Goal: Transaction & Acquisition: Purchase product/service

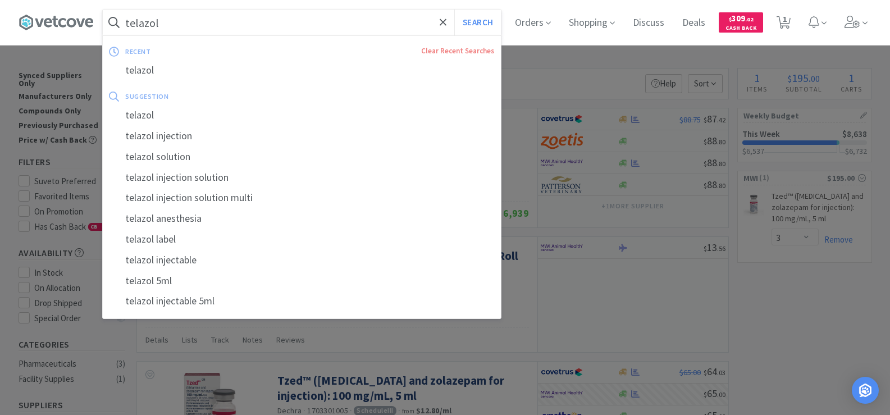
select select "3"
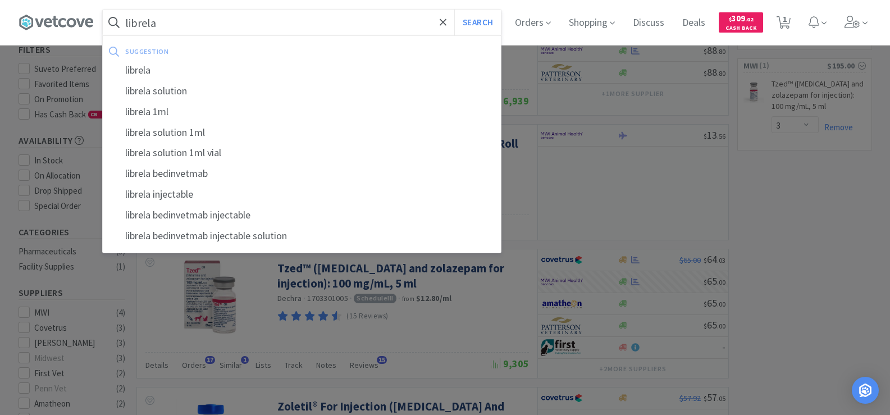
type input "librela"
click at [454, 10] on button "Search" at bounding box center [477, 23] width 47 height 26
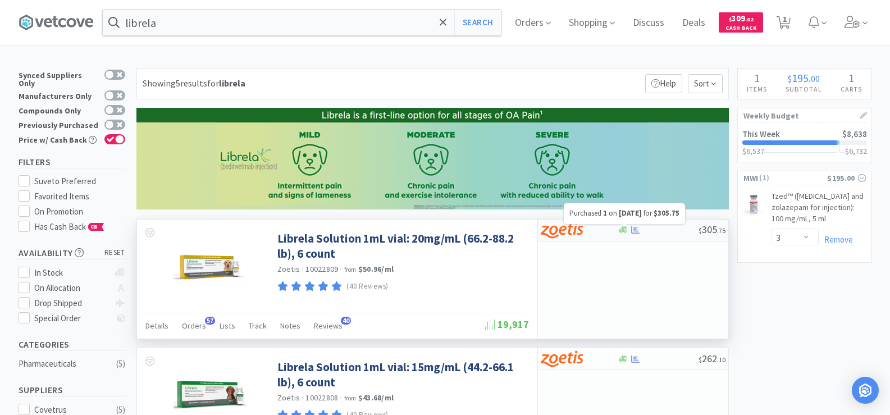
click at [635, 232] on icon at bounding box center [635, 230] width 8 height 8
select select "1"
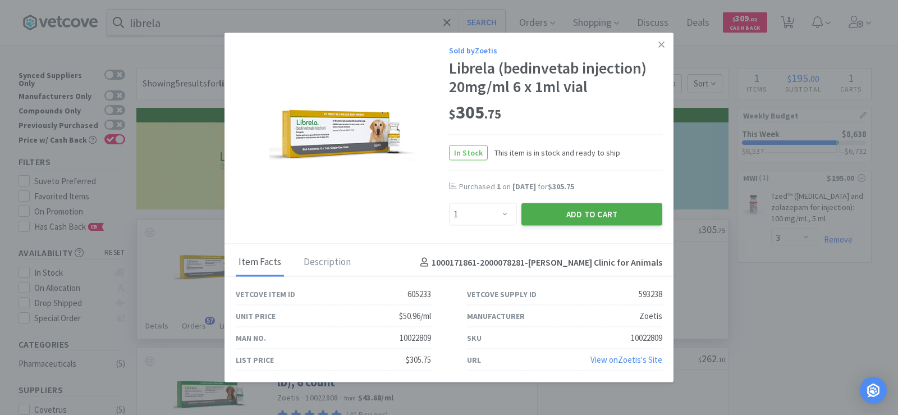
click at [606, 217] on button "Add to Cart" at bounding box center [592, 214] width 141 height 22
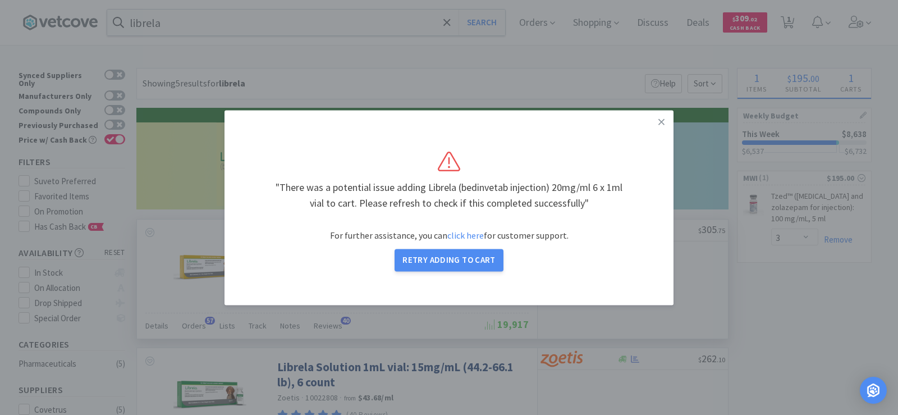
select select "1"
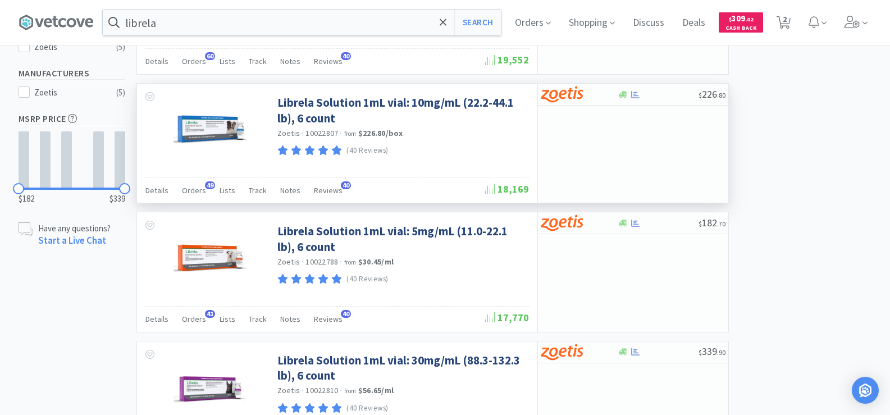
scroll to position [225, 0]
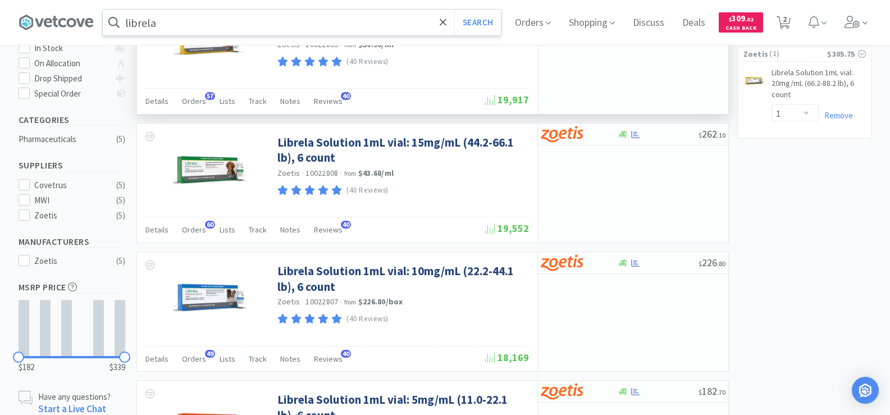
click at [189, 27] on input "librela" at bounding box center [302, 23] width 398 height 26
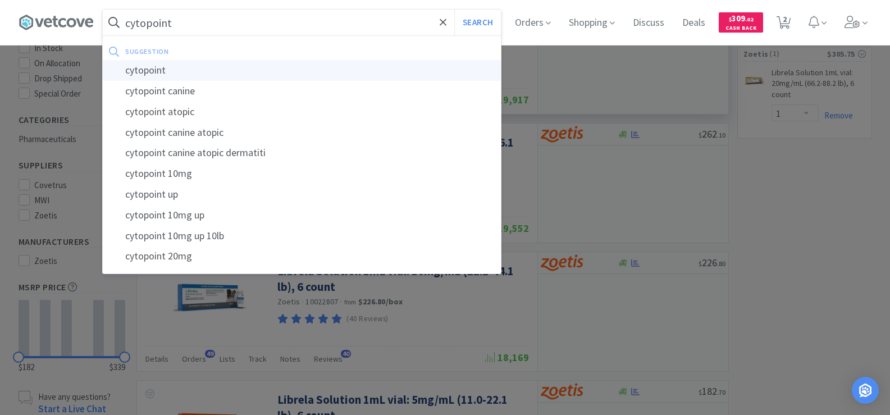
type input "cytopoint"
click at [187, 75] on div "cytopoint" at bounding box center [302, 70] width 398 height 21
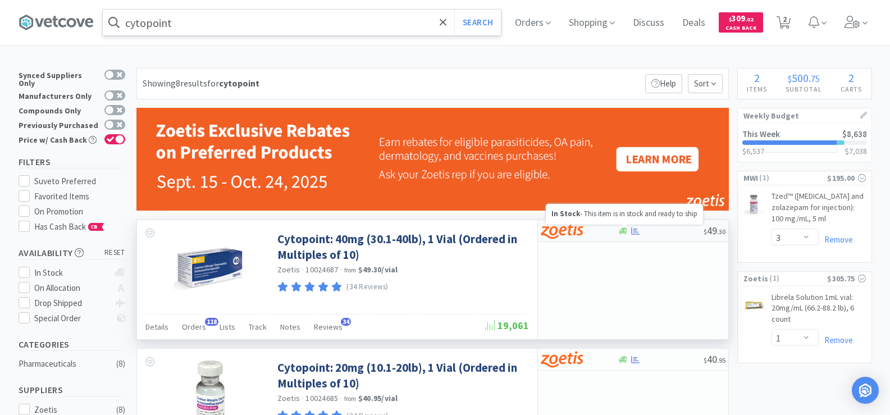
click at [626, 231] on icon at bounding box center [623, 230] width 8 height 7
select select "10"
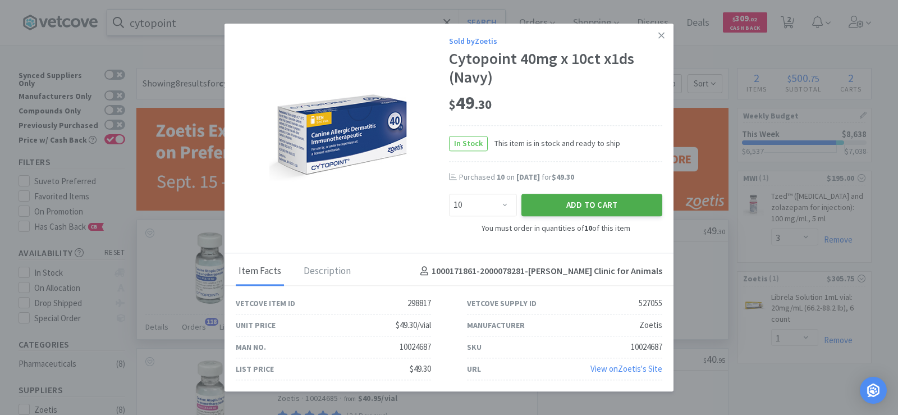
click at [602, 205] on button "Add to Cart" at bounding box center [592, 205] width 141 height 22
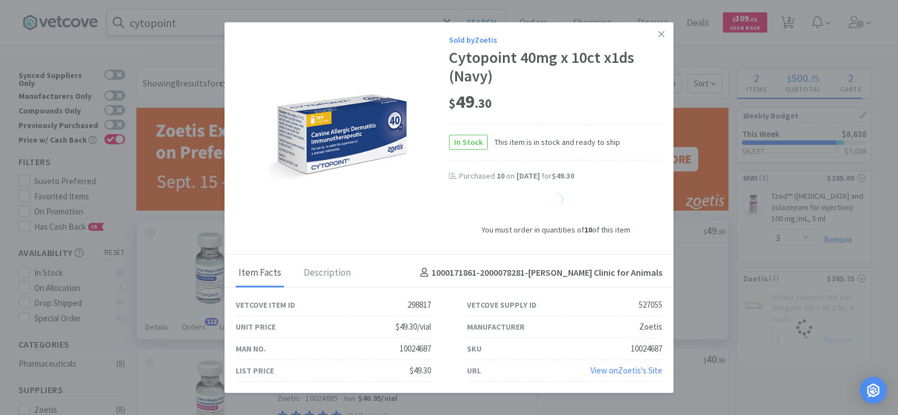
select select "10"
select select "1"
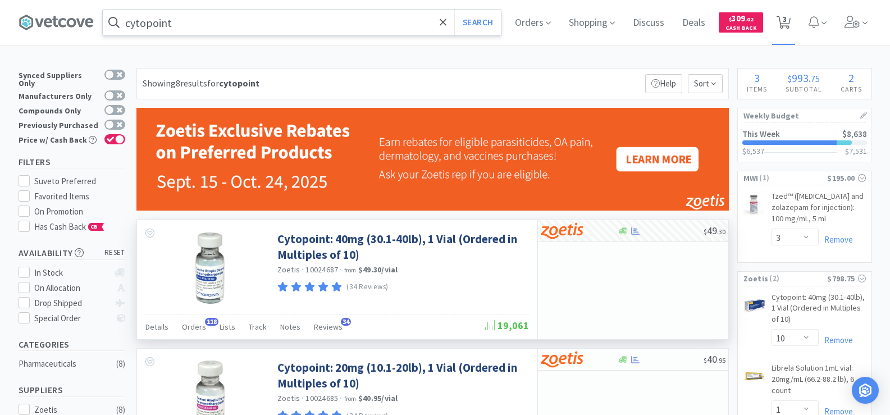
click at [786, 20] on span "3" at bounding box center [785, 19] width 4 height 45
select select "10"
select select "1"
select select "3"
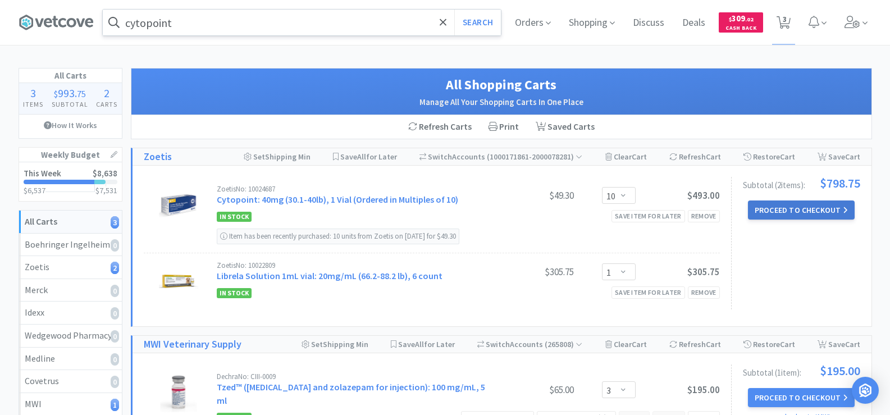
click at [820, 205] on button "Proceed to Checkout" at bounding box center [801, 209] width 107 height 19
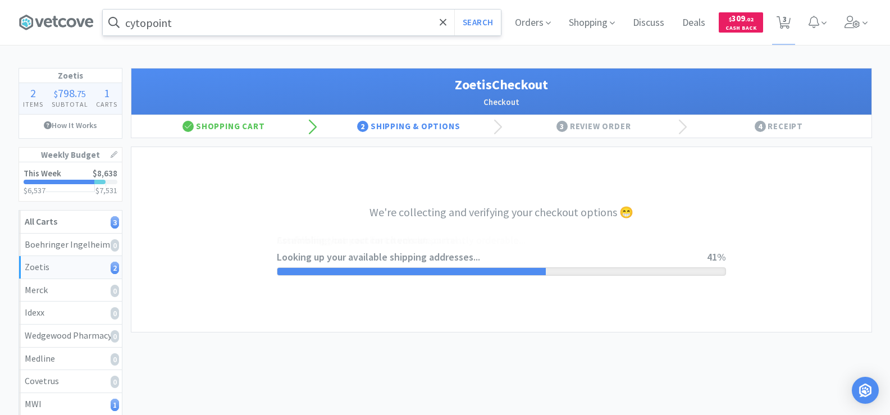
select select "invoice"
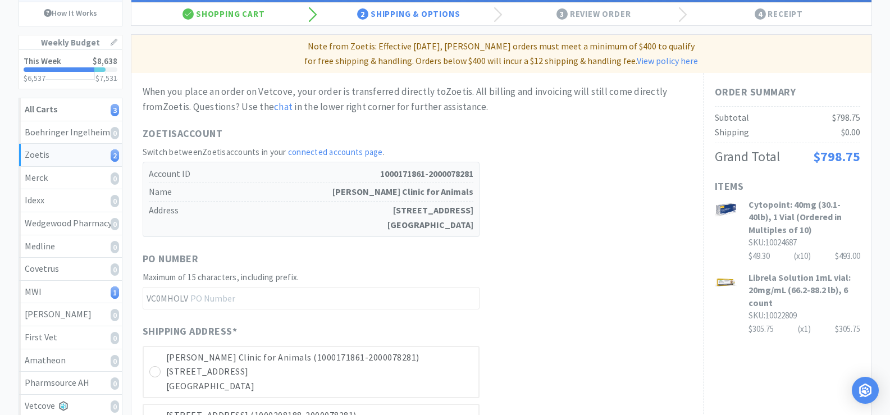
scroll to position [225, 0]
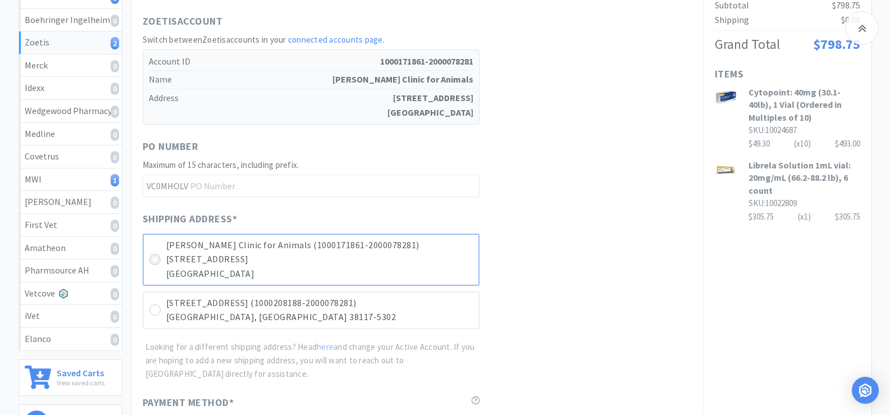
click at [155, 259] on icon at bounding box center [154, 259] width 8 height 8
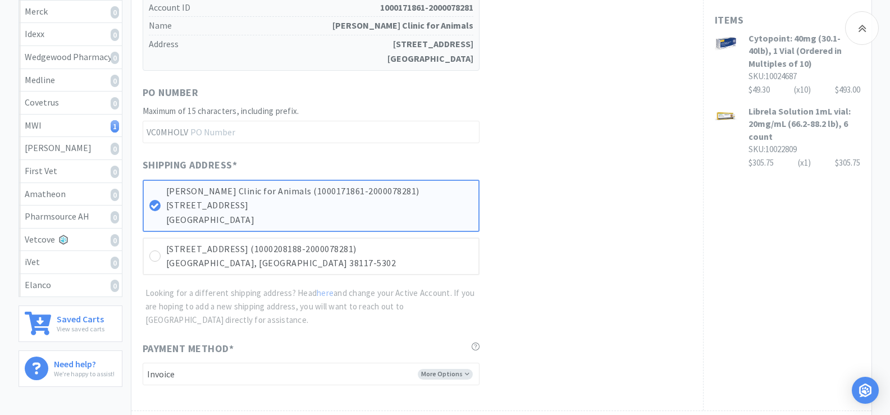
scroll to position [337, 0]
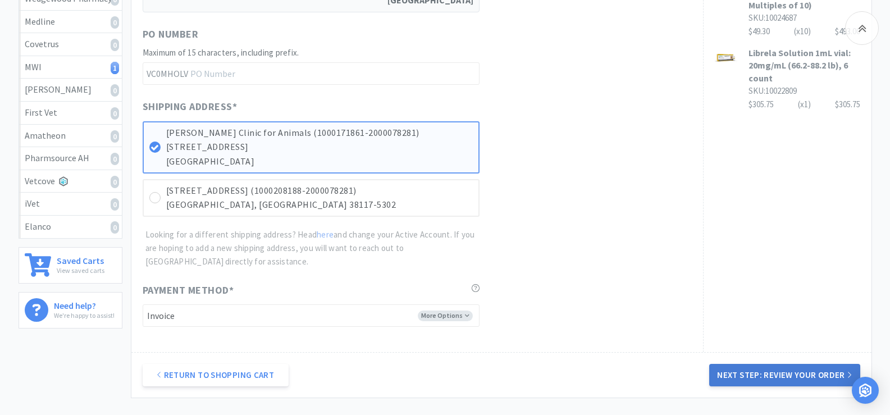
click at [812, 374] on button "Next Step: Review Your Order" at bounding box center [784, 375] width 150 height 22
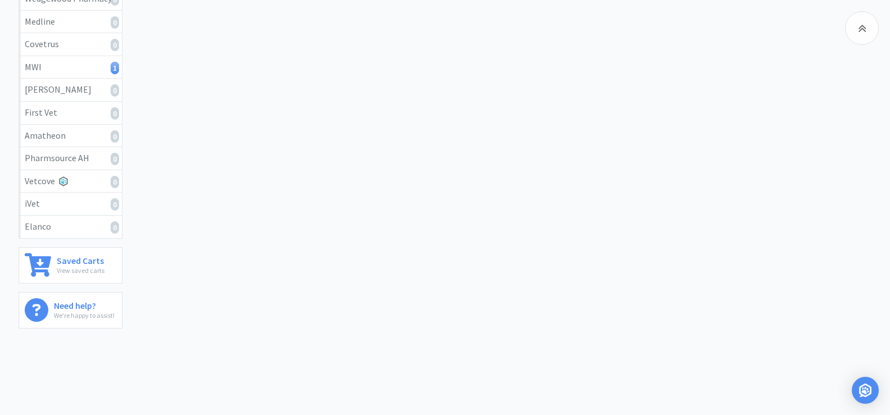
scroll to position [0, 0]
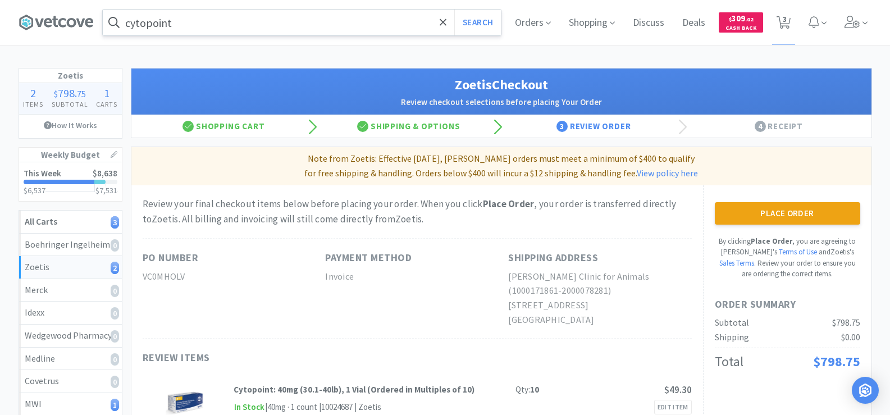
click at [803, 225] on div "Place Order By clicking Place Order , you are agreeing to Vetcove's Terms of Us…" at bounding box center [787, 240] width 145 height 77
click at [801, 217] on button "Place Order" at bounding box center [787, 213] width 145 height 22
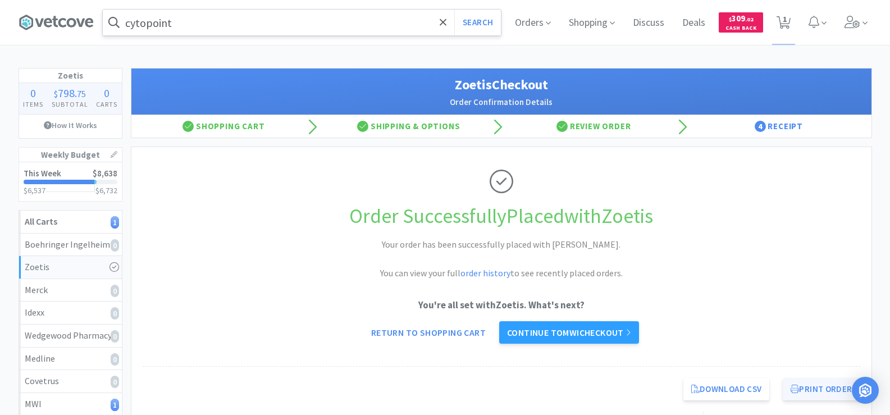
click at [822, 385] on button "Print Order" at bounding box center [821, 389] width 77 height 22
click at [179, 30] on input "cytopoint" at bounding box center [302, 23] width 398 height 26
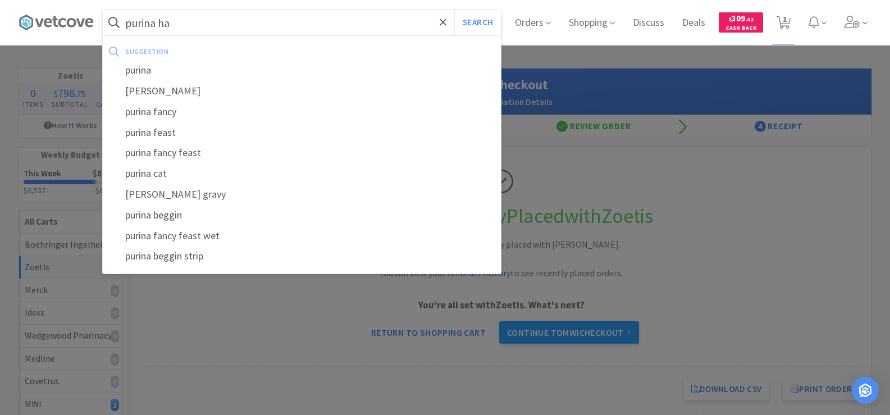
type input "purina ha"
click at [454, 10] on button "Search" at bounding box center [477, 23] width 47 height 26
select select "3"
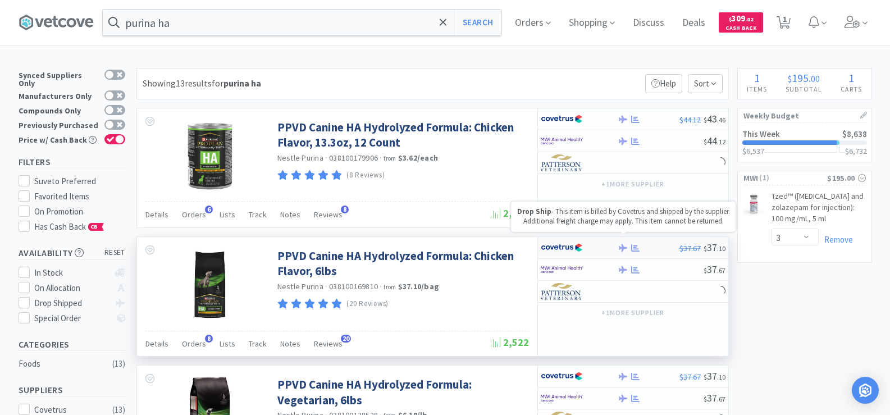
click at [625, 251] on icon at bounding box center [623, 248] width 8 height 8
select select "1"
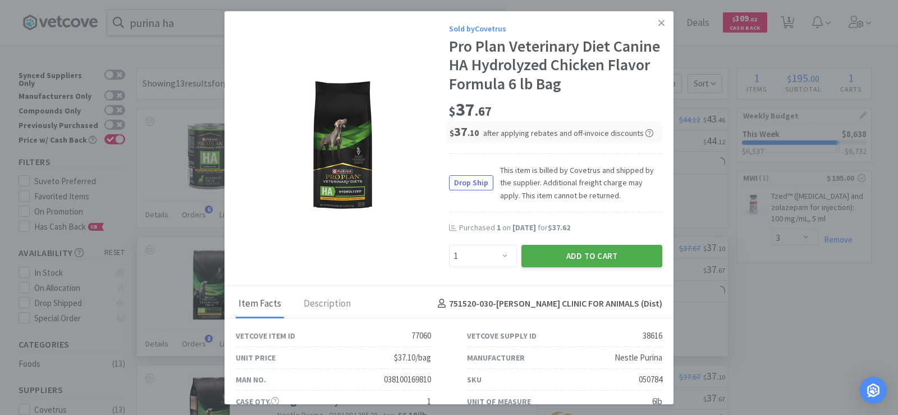
click at [623, 250] on button "Add to Cart" at bounding box center [592, 256] width 141 height 22
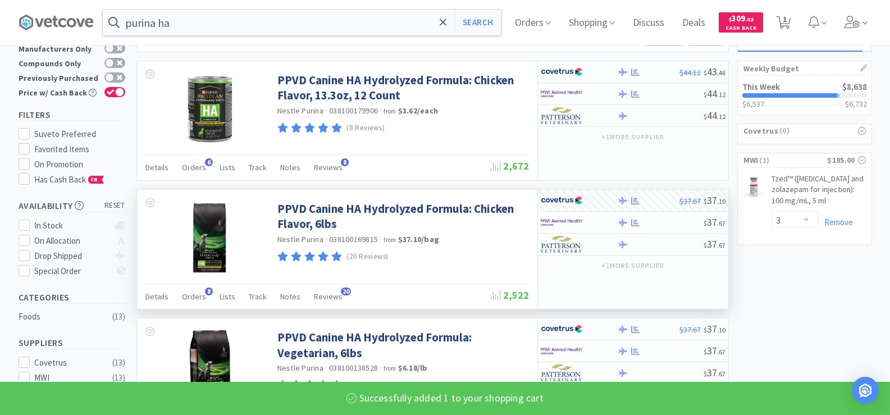
select select "1"
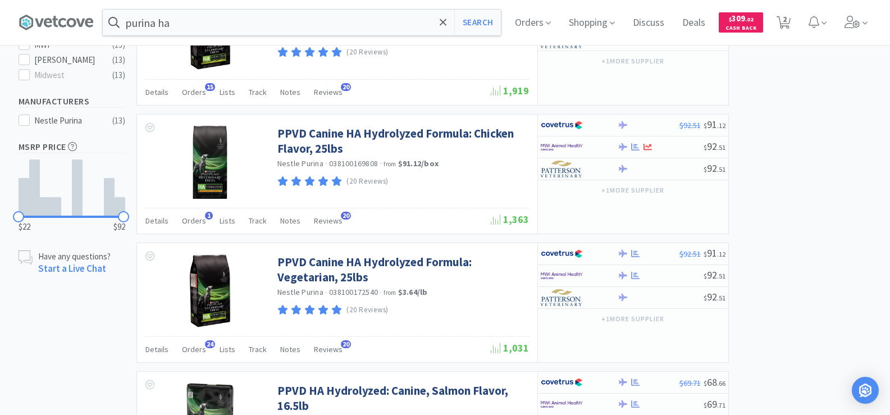
scroll to position [393, 0]
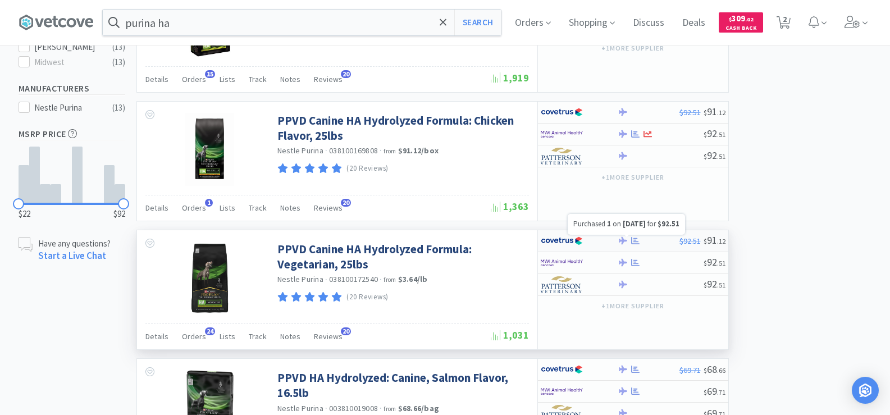
click at [633, 244] on icon at bounding box center [635, 240] width 8 height 7
select select "1"
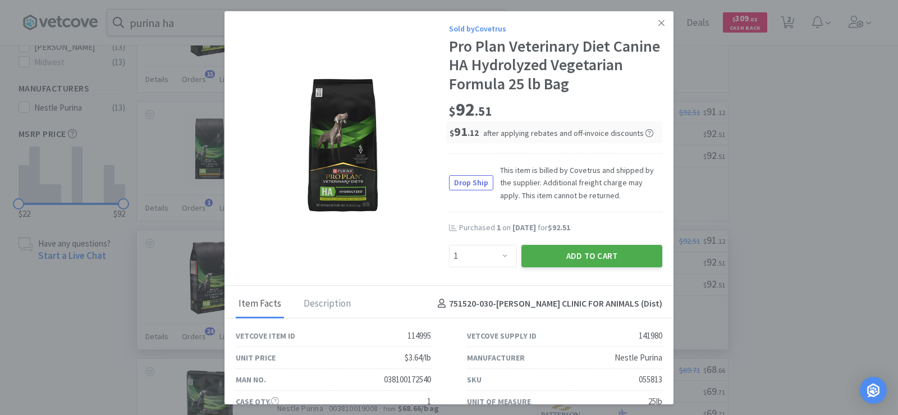
click at [612, 250] on button "Add to Cart" at bounding box center [592, 256] width 141 height 22
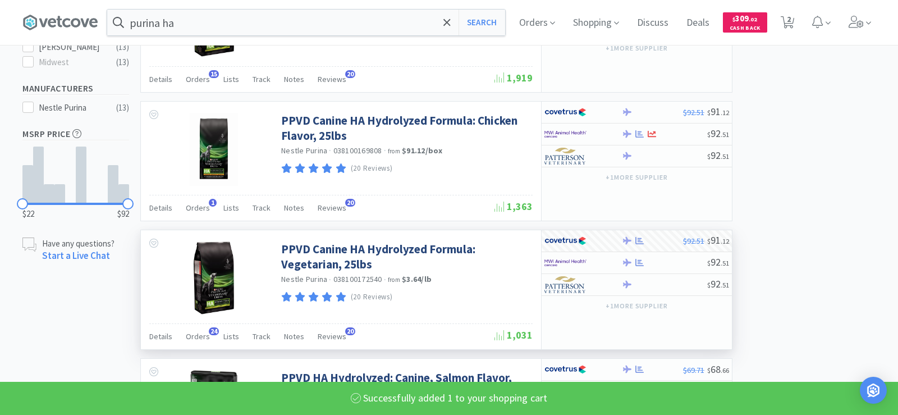
select select "1"
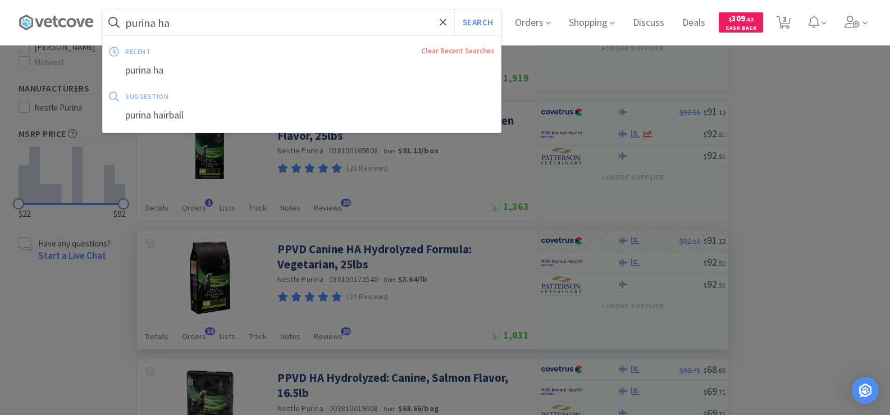
click at [195, 26] on input "purina ha" at bounding box center [302, 23] width 398 height 26
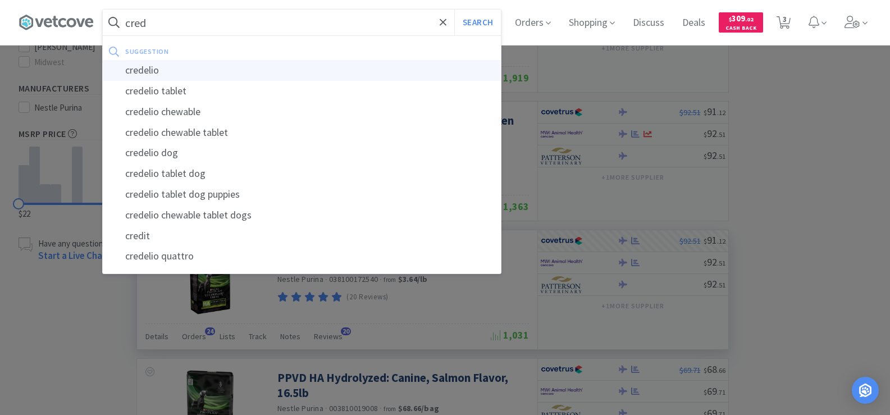
click at [187, 76] on div "credelio" at bounding box center [302, 70] width 398 height 21
type input "credelio"
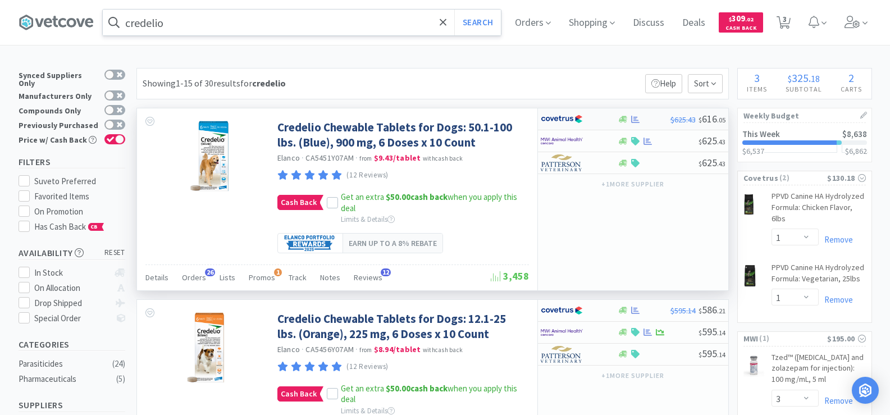
click at [632, 122] on icon at bounding box center [635, 118] width 8 height 7
select select "1"
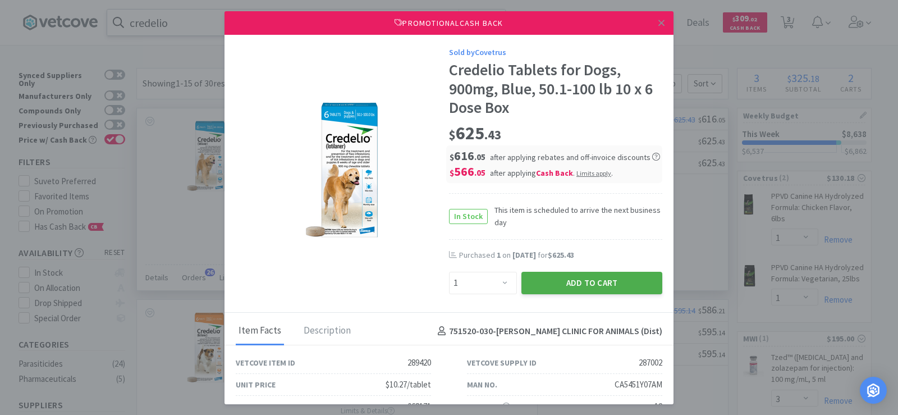
click at [600, 275] on button "Add to Cart" at bounding box center [592, 283] width 141 height 22
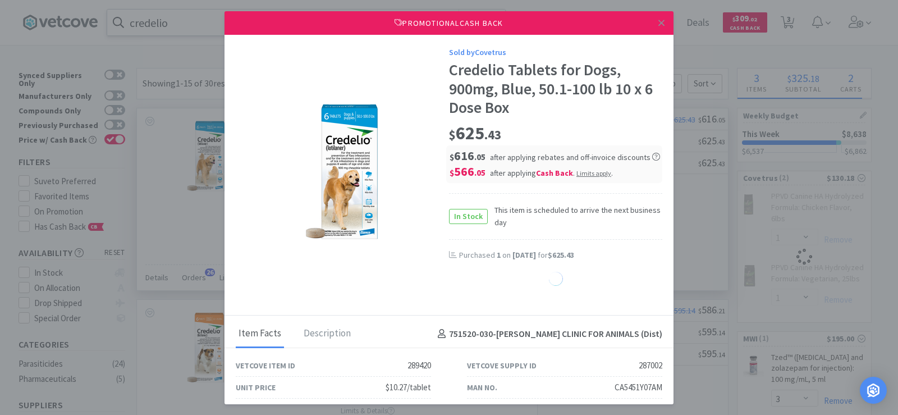
select select "1"
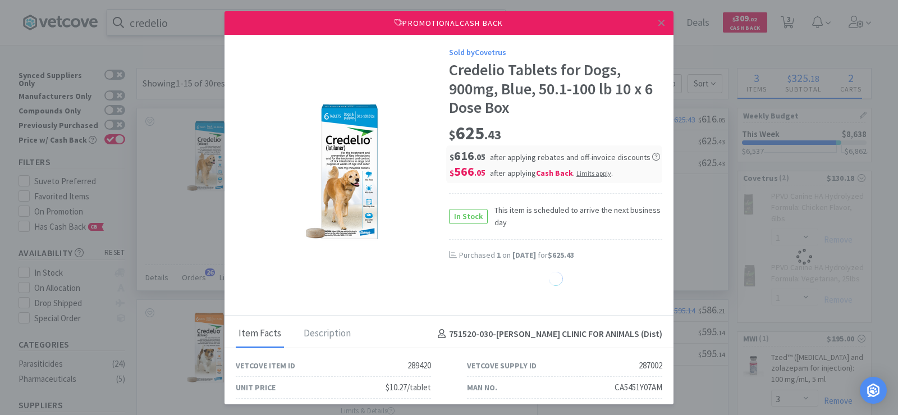
select select "1"
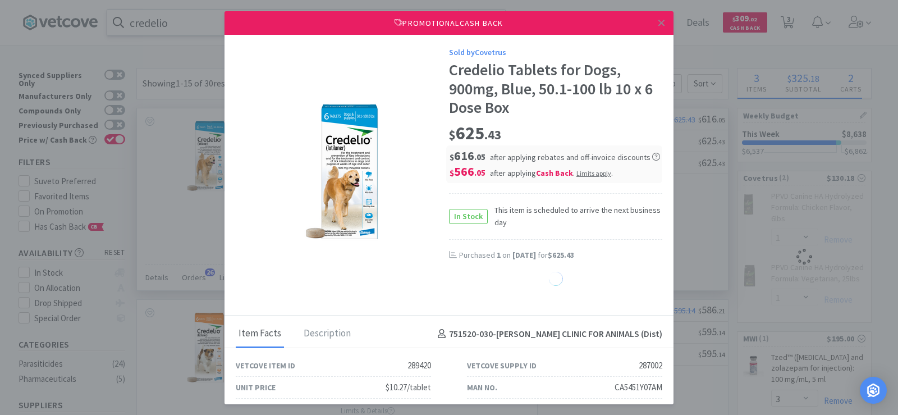
select select "1"
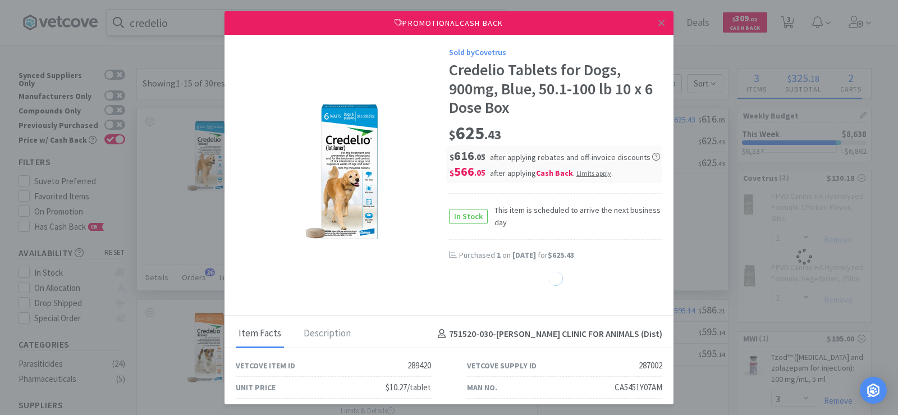
select select "1"
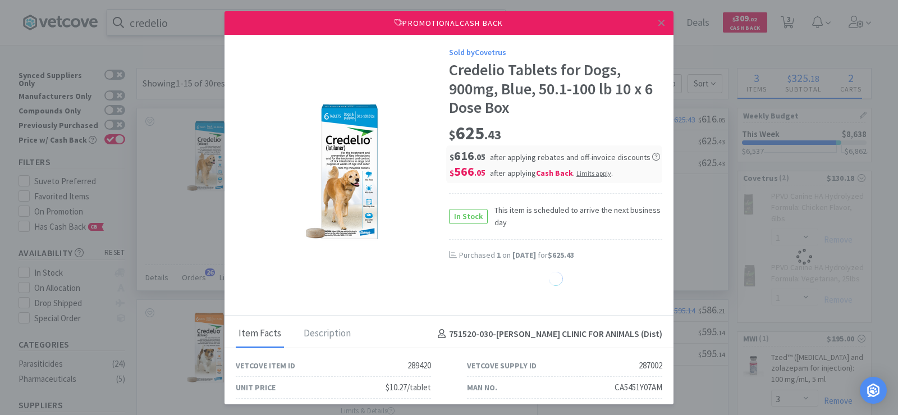
select select "1"
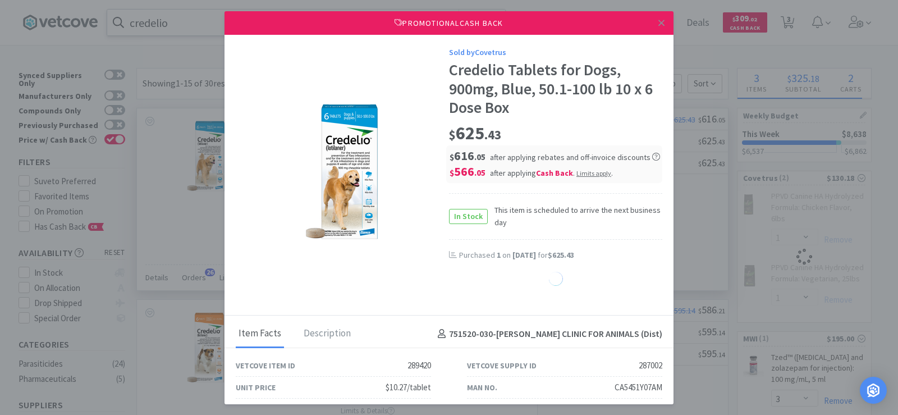
select select "1"
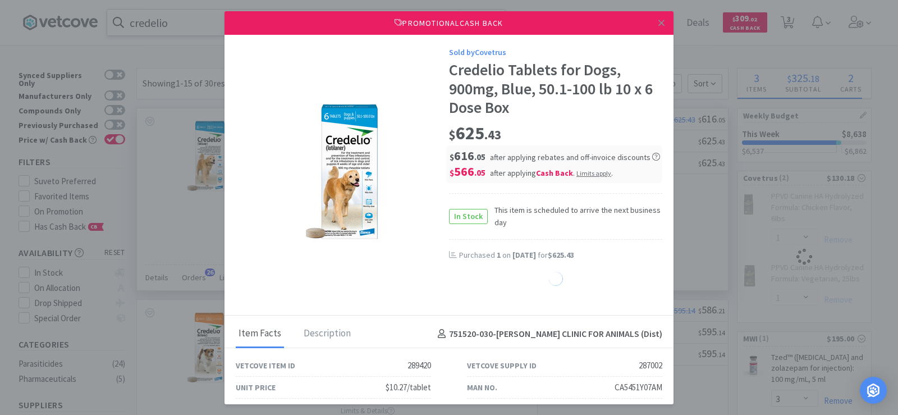
select select "1"
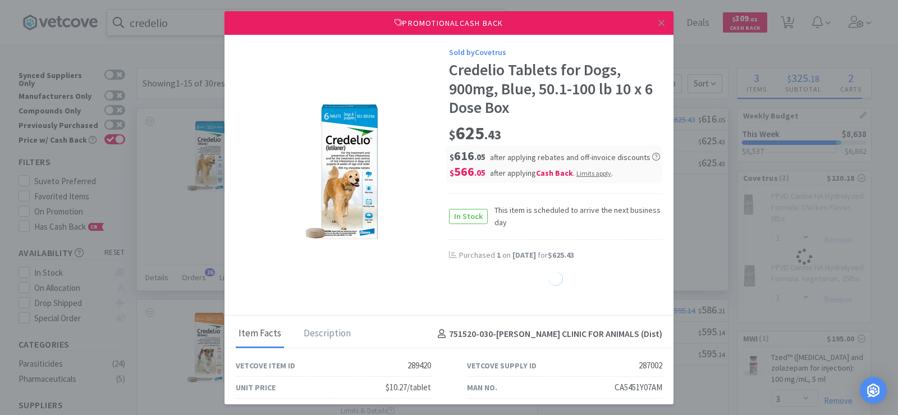
select select "1"
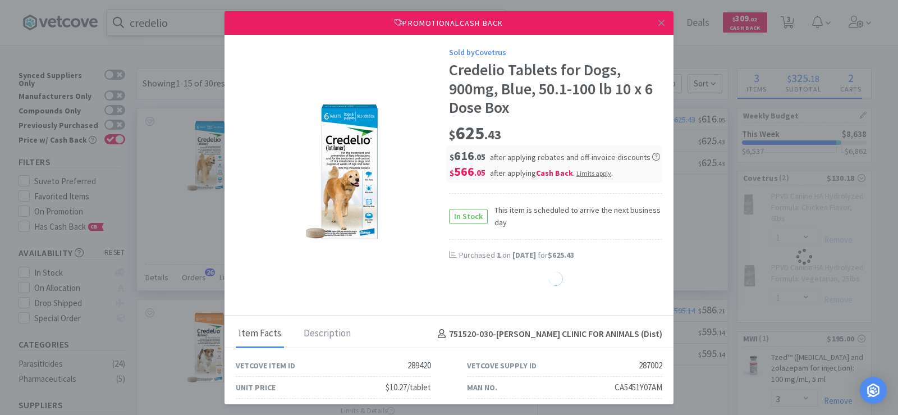
select select "1"
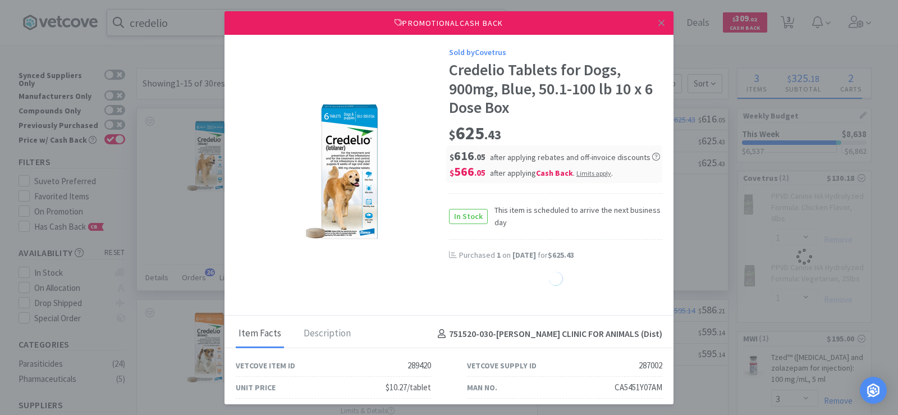
select select "1"
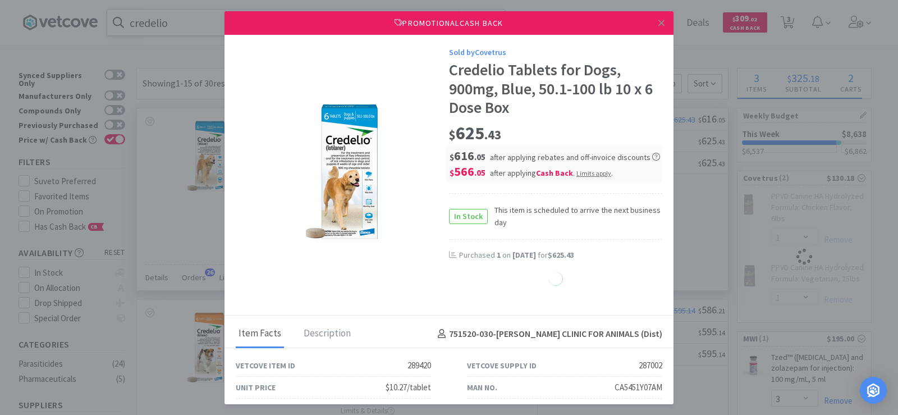
select select "1"
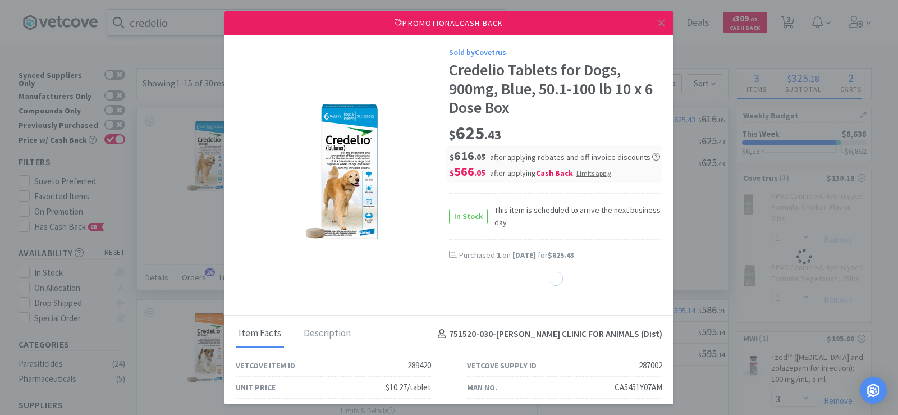
select select "1"
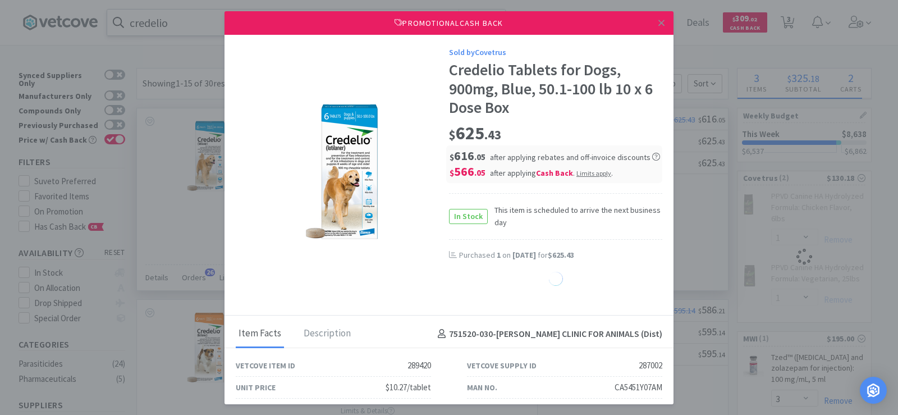
select select "1"
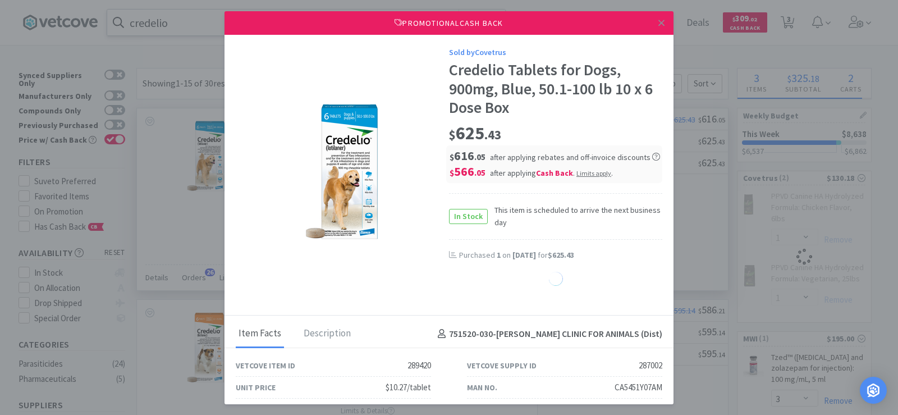
select select "1"
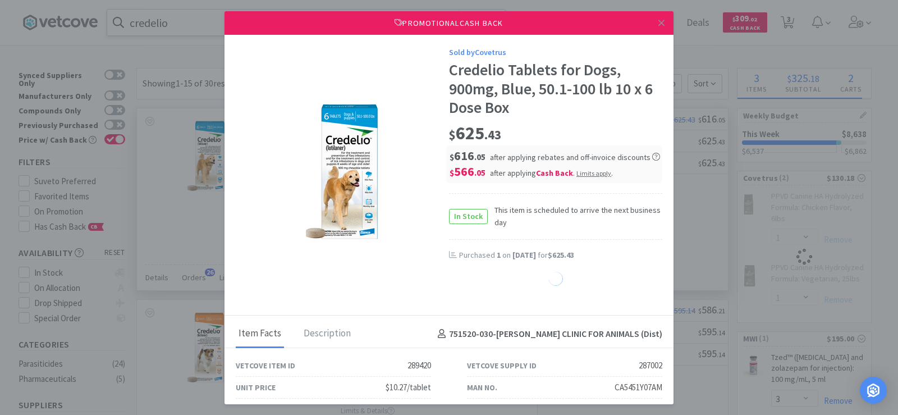
select select "1"
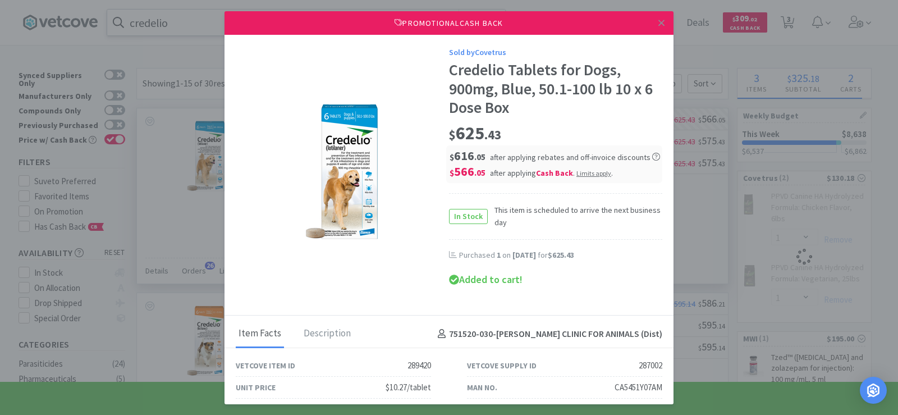
select select "1"
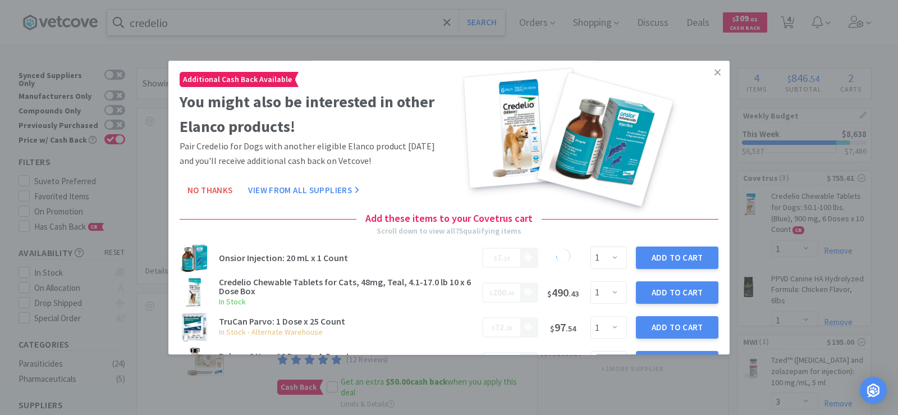
click at [715, 67] on icon at bounding box center [718, 72] width 6 height 10
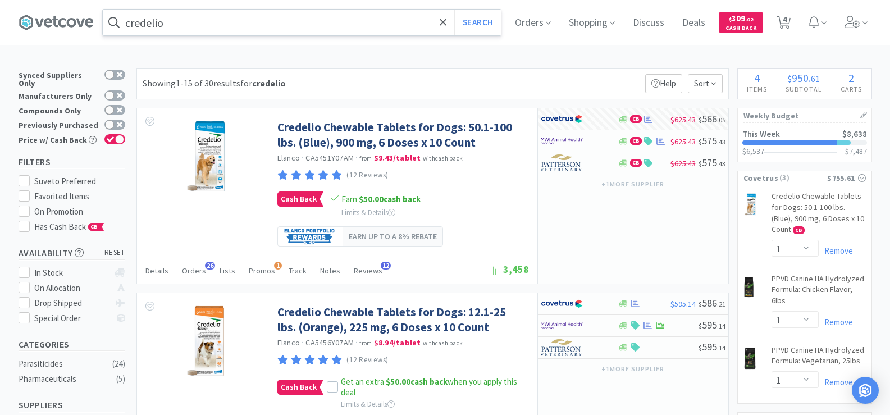
click at [283, 29] on input "credelio" at bounding box center [302, 23] width 398 height 26
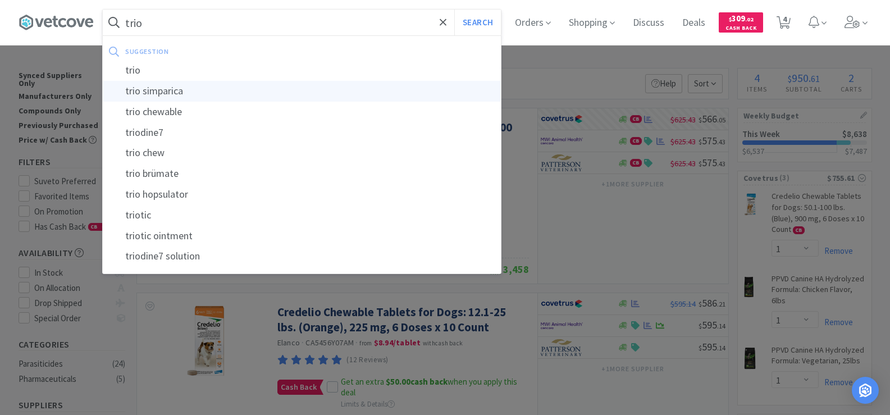
click at [290, 85] on div "trio simparica" at bounding box center [302, 91] width 398 height 21
type input "trio simparica"
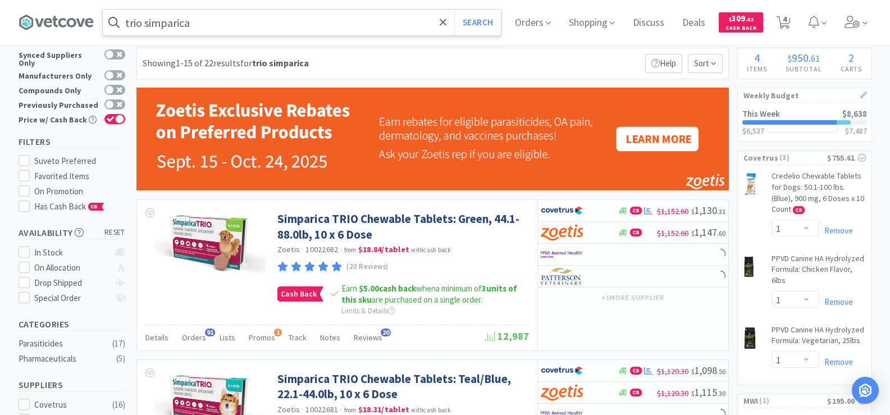
scroll to position [112, 0]
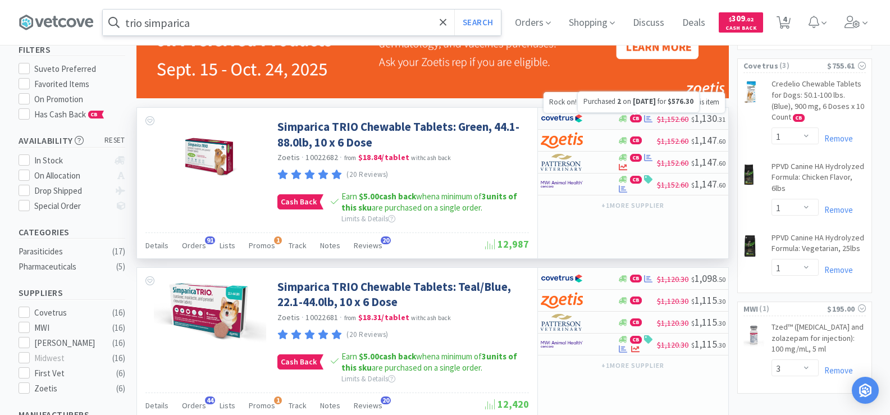
click at [644, 120] on icon at bounding box center [648, 119] width 8 height 8
select select "2"
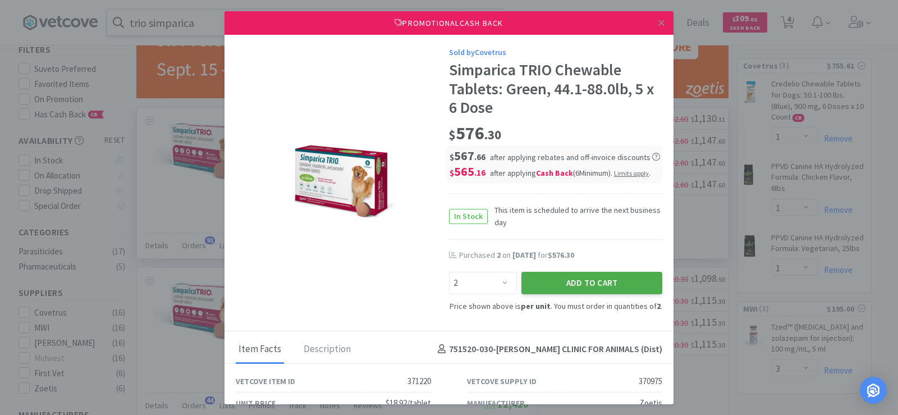
click at [575, 283] on button "Add to Cart" at bounding box center [592, 283] width 141 height 22
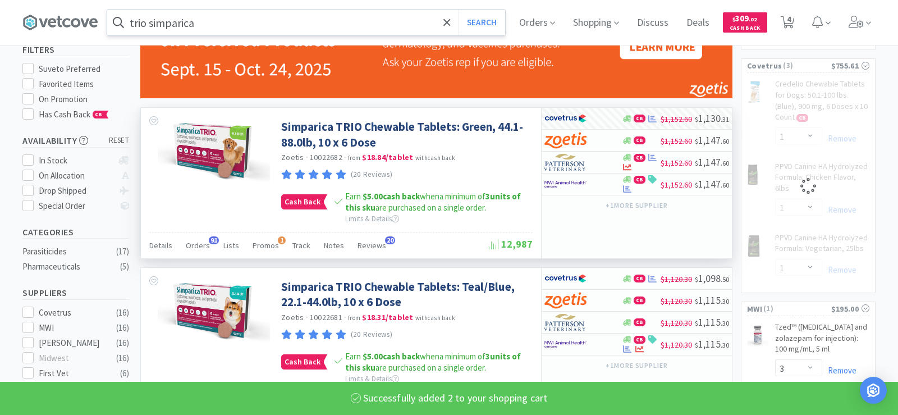
select select "2"
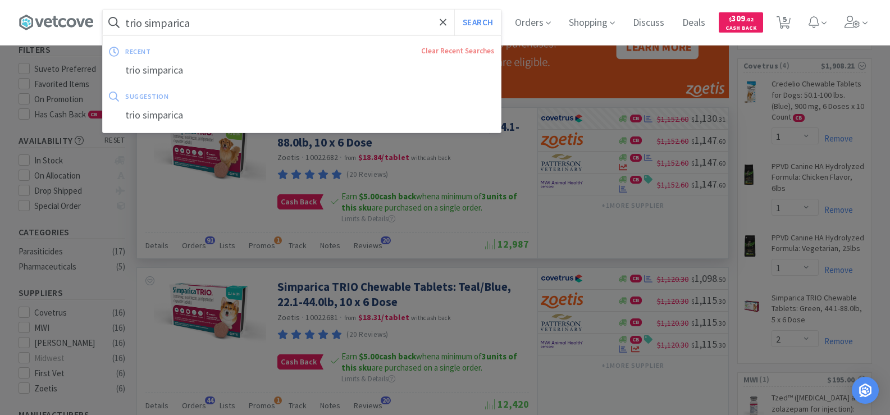
click at [233, 28] on input "trio simparica" at bounding box center [302, 23] width 398 height 26
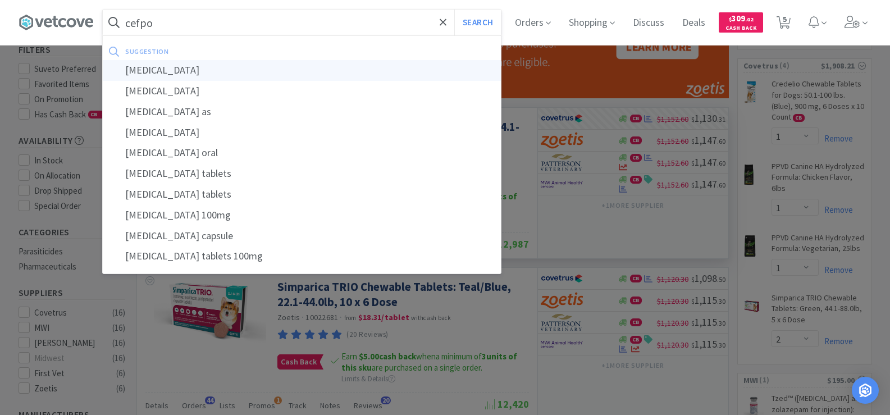
click at [241, 72] on div "[MEDICAL_DATA]" at bounding box center [302, 70] width 398 height 21
type input "[MEDICAL_DATA]"
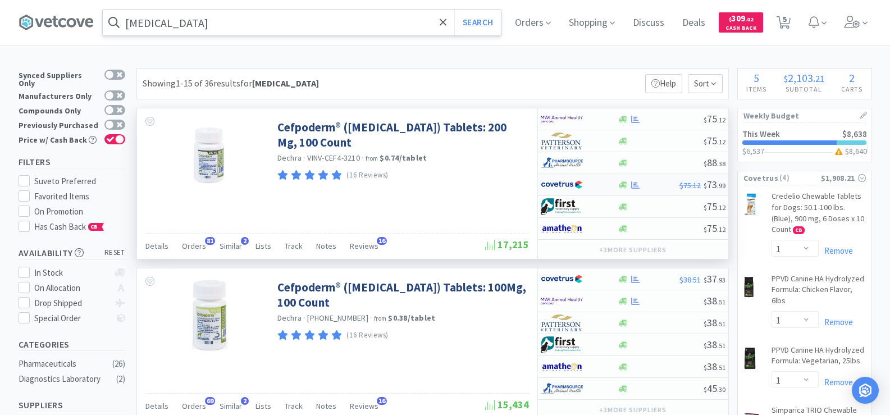
click at [630, 188] on div at bounding box center [635, 185] width 11 height 8
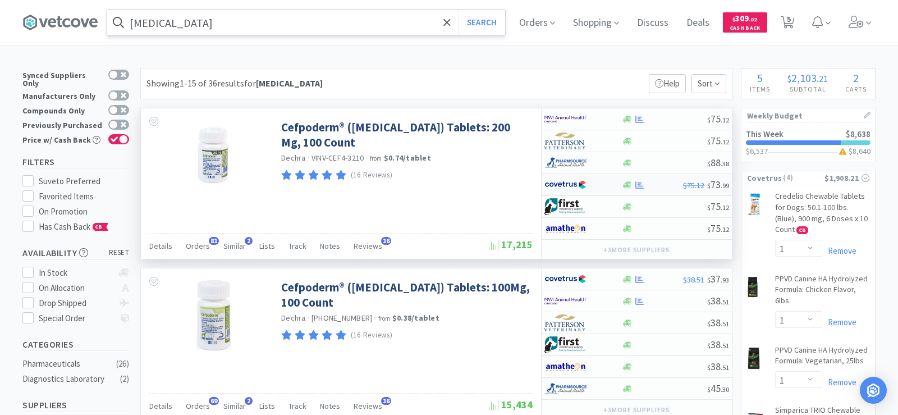
select select "1"
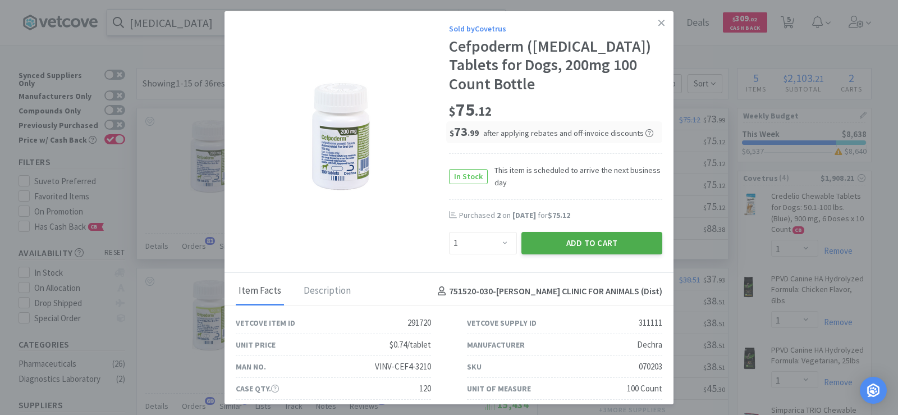
click at [609, 233] on button "Add to Cart" at bounding box center [592, 243] width 141 height 22
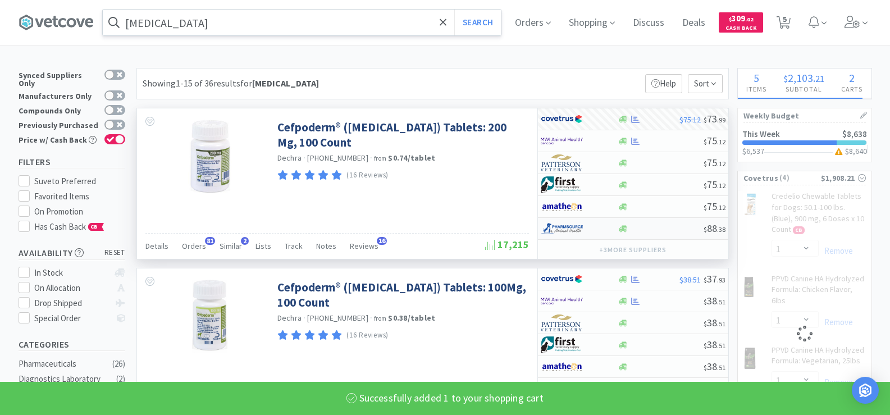
select select "1"
select select "2"
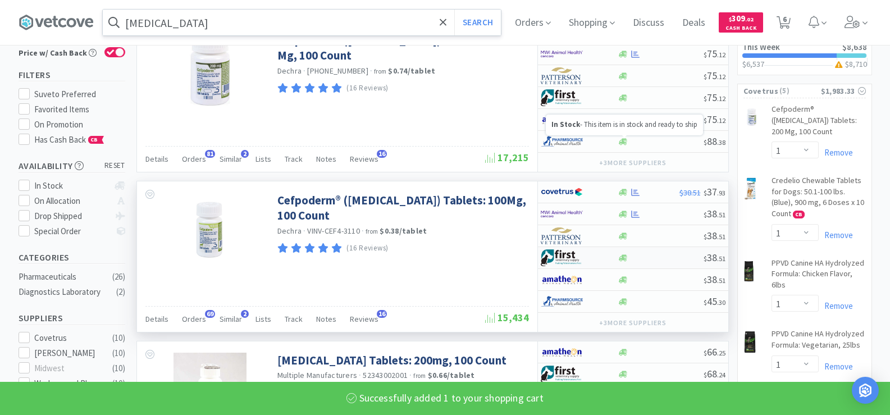
scroll to position [112, 0]
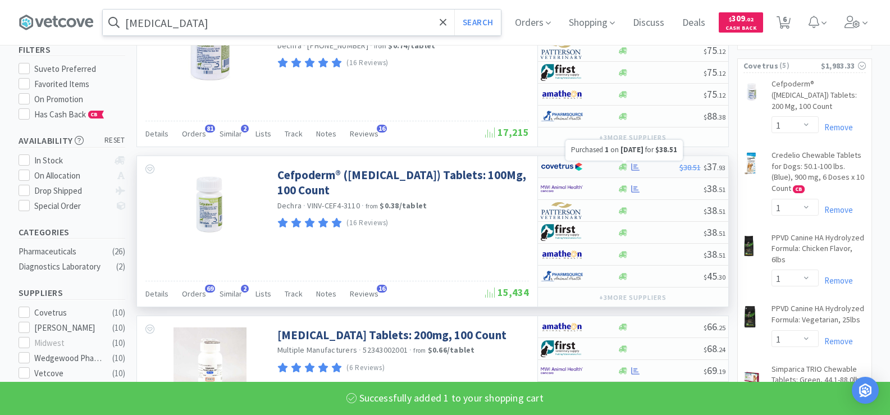
click at [633, 168] on icon at bounding box center [635, 167] width 8 height 8
select select "1"
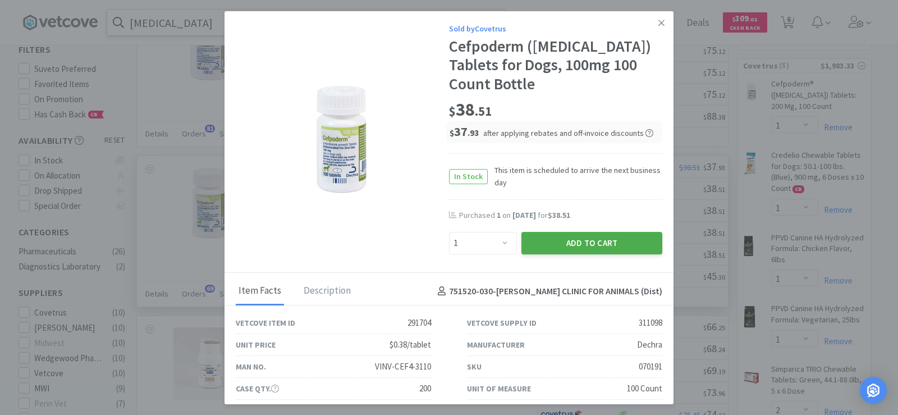
click at [616, 240] on button "Add to Cart" at bounding box center [592, 243] width 141 height 22
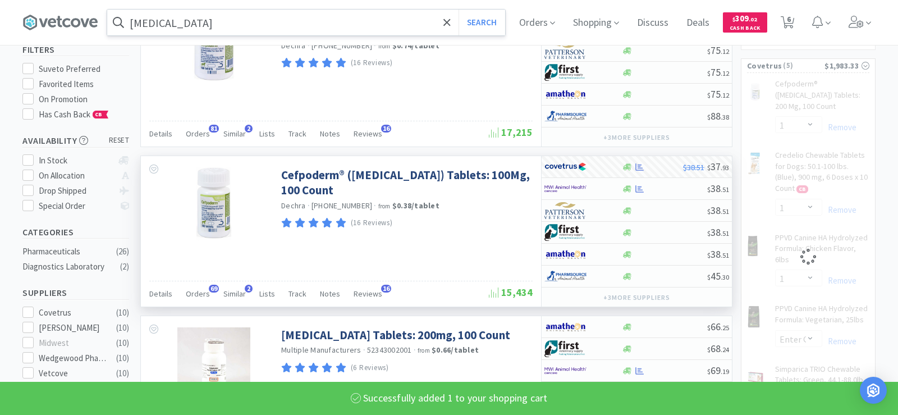
select select "1"
select select "2"
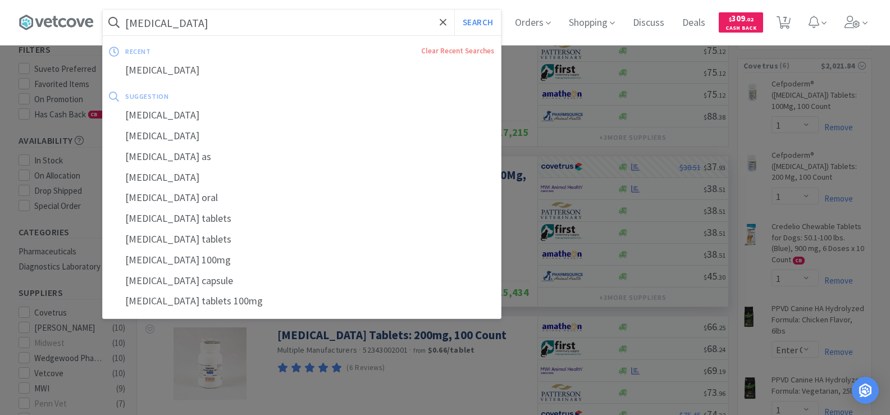
click at [174, 10] on input "[MEDICAL_DATA]" at bounding box center [302, 23] width 398 height 26
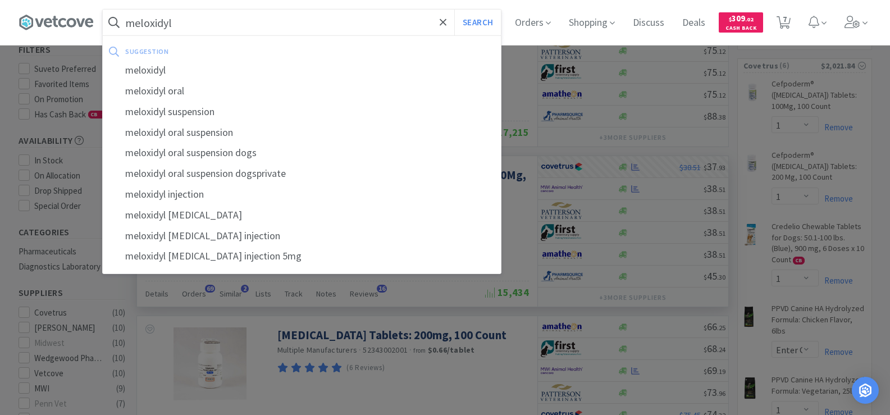
type input "meloxidyl"
click at [454, 10] on button "Search" at bounding box center [477, 23] width 47 height 26
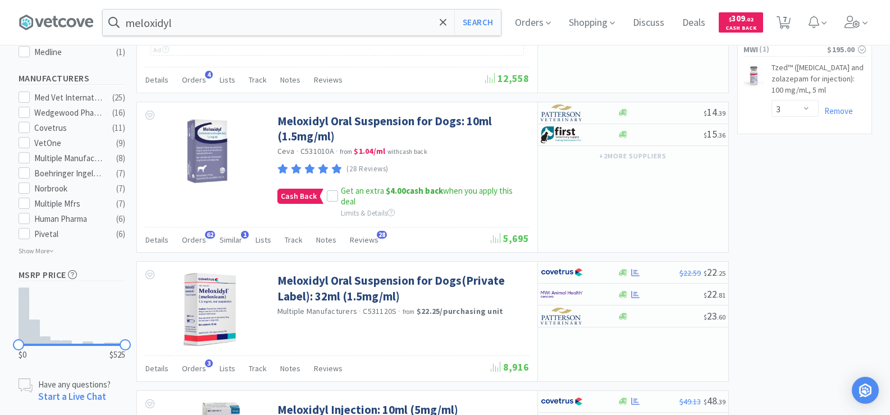
scroll to position [618, 0]
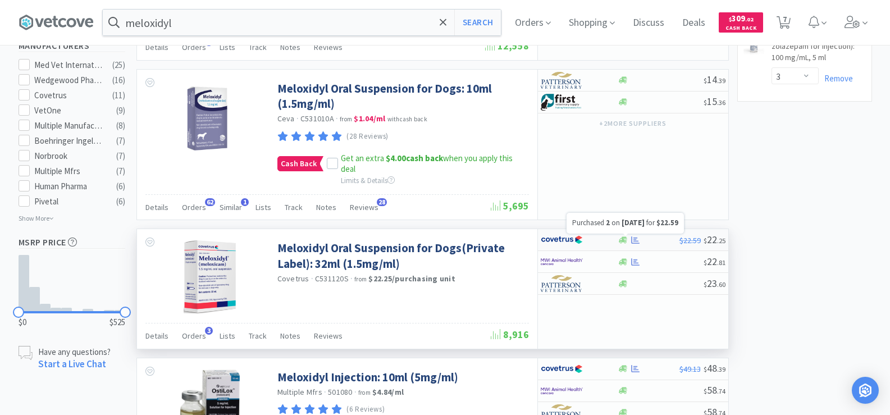
click at [633, 244] on div "$22.59 $ 22 . 25" at bounding box center [633, 240] width 190 height 22
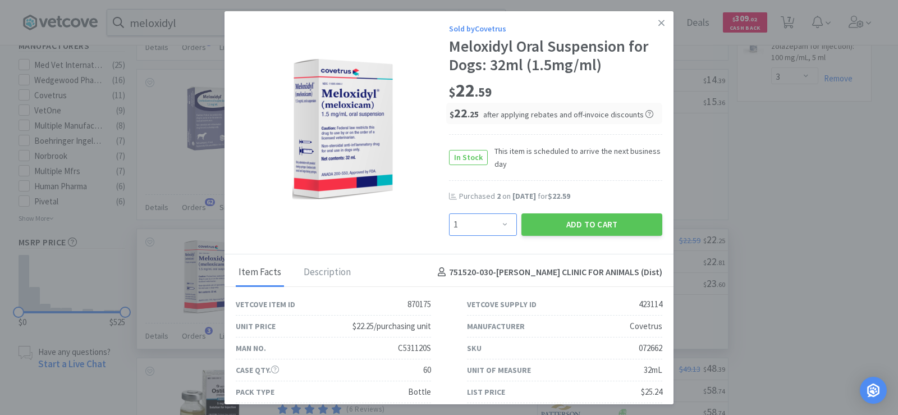
click at [449, 227] on select "Enter Quantity 1 2 3 4 5 6 7 8 9 10 11 12 13 14 15 16 17 18 19 20 Enter Quantity" at bounding box center [483, 224] width 68 height 22
select select "2"
click at [449, 213] on select "Enter Quantity 1 2 3 4 5 6 7 8 9 10 11 12 13 14 15 16 17 18 19 20 Enter Quantity" at bounding box center [483, 224] width 68 height 22
click at [605, 221] on button "Add to Cart" at bounding box center [592, 224] width 141 height 22
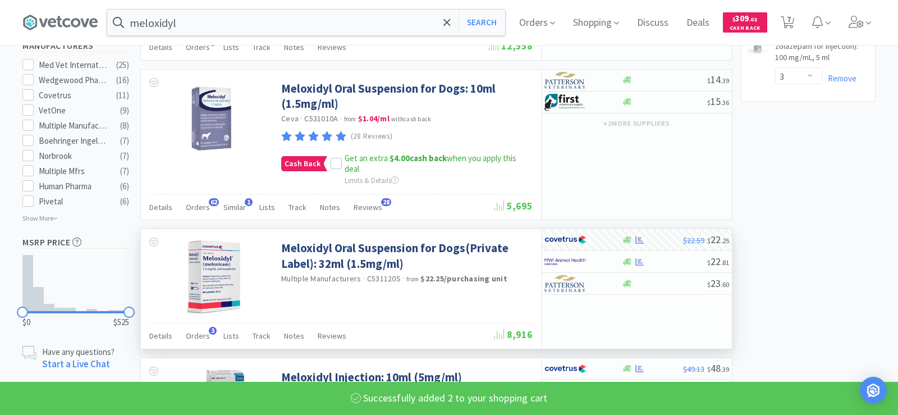
select select "2"
select select "1"
select select "2"
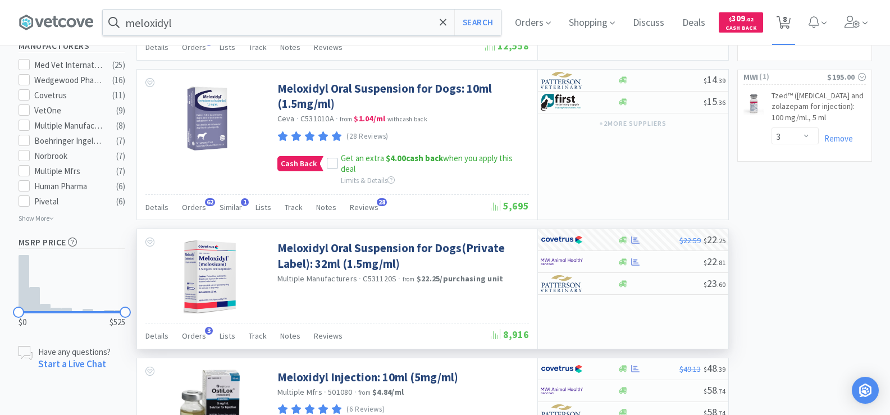
click at [790, 19] on icon at bounding box center [783, 22] width 14 height 12
select select "1"
select select "2"
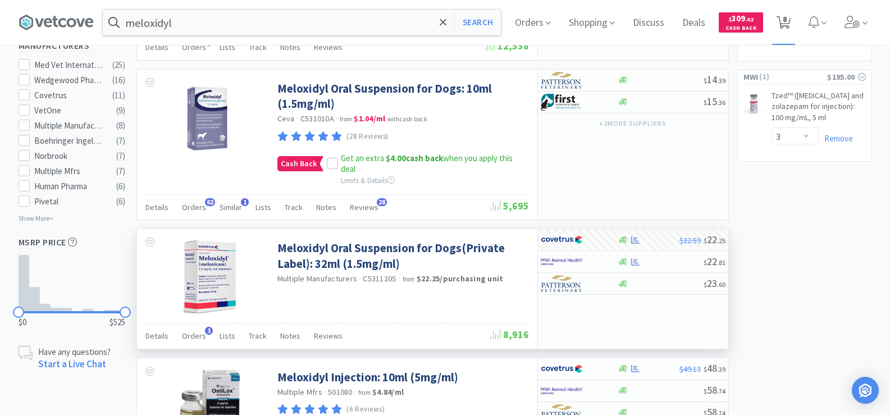
select select "1"
select select "2"
select select "3"
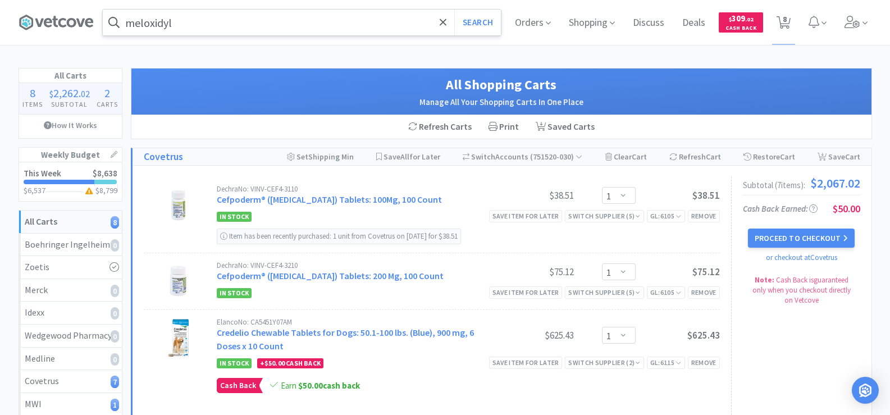
click at [184, 26] on input "meloxidyl" at bounding box center [302, 23] width 398 height 26
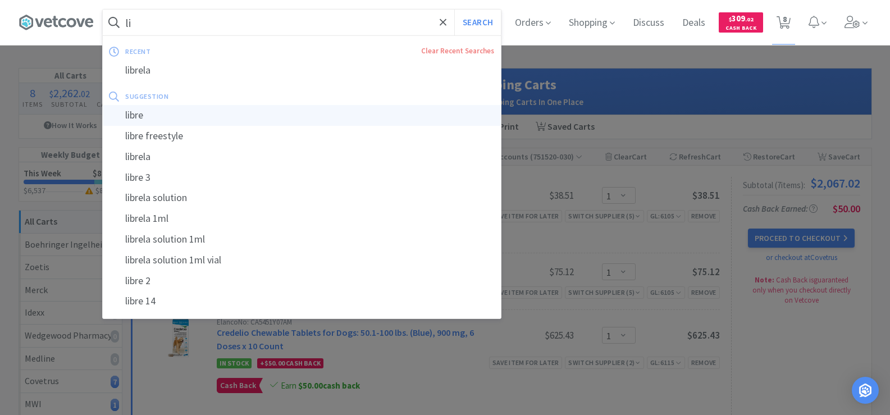
type input "l"
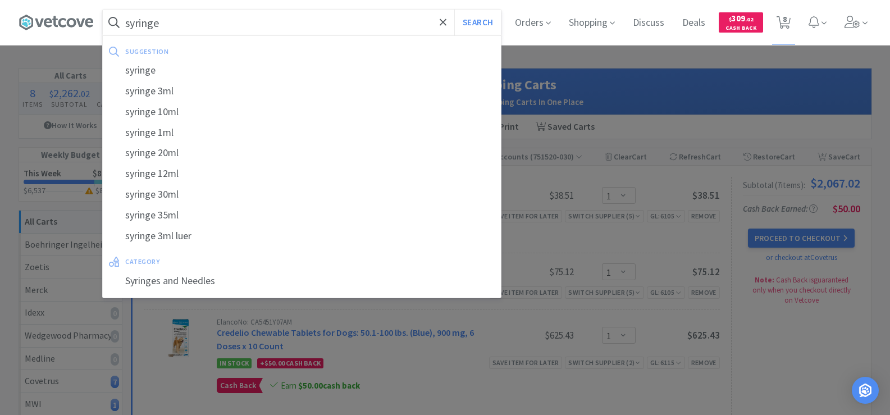
type input "syringe"
click at [454, 10] on button "Search" at bounding box center [477, 23] width 47 height 26
select select "1"
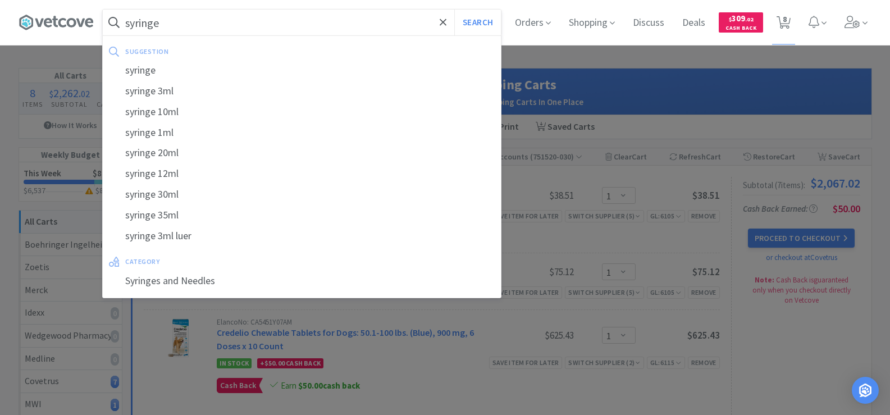
select select "2"
select select "1"
select select "2"
select select "3"
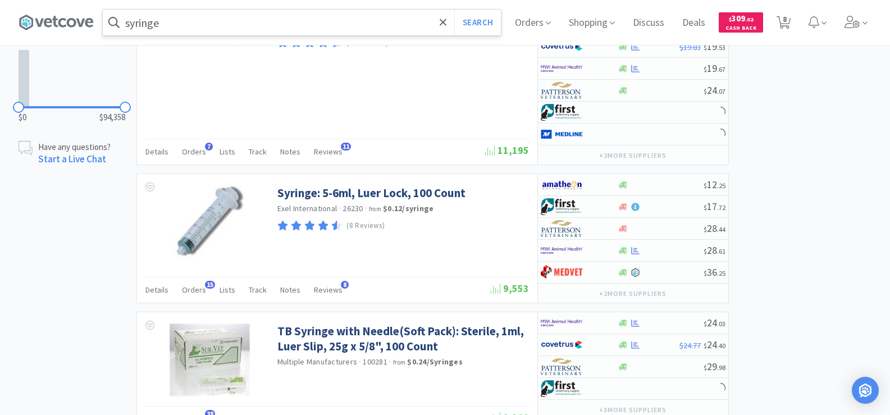
scroll to position [954, 0]
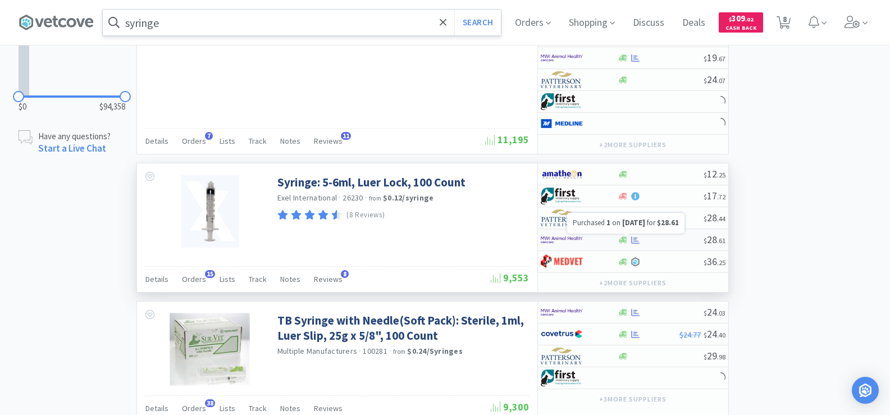
click at [641, 234] on div "$ 28 . 61" at bounding box center [633, 240] width 190 height 22
select select "1"
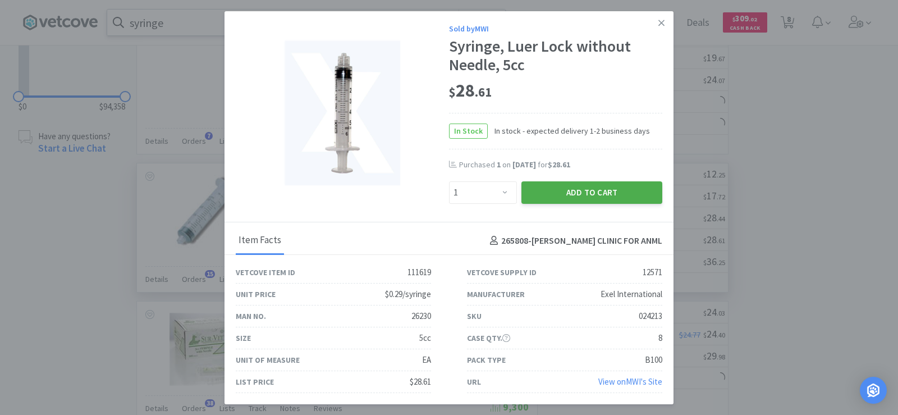
click at [573, 196] on button "Add to Cart" at bounding box center [592, 192] width 141 height 22
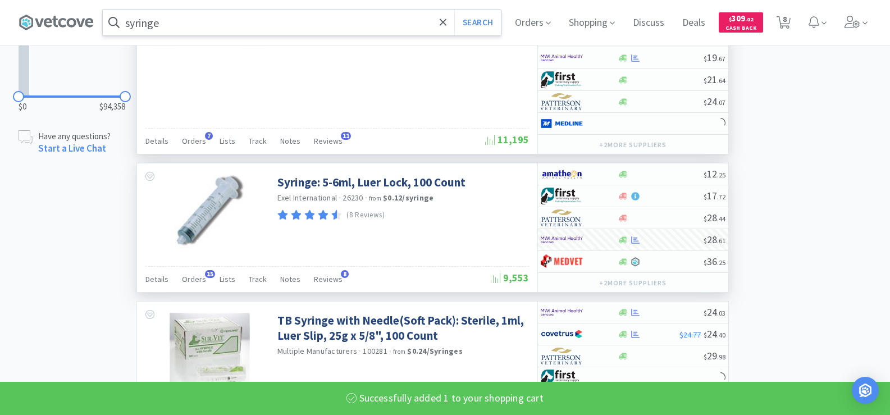
select select "1"
select select "3"
click at [187, 32] on input "syringe" at bounding box center [302, 23] width 398 height 26
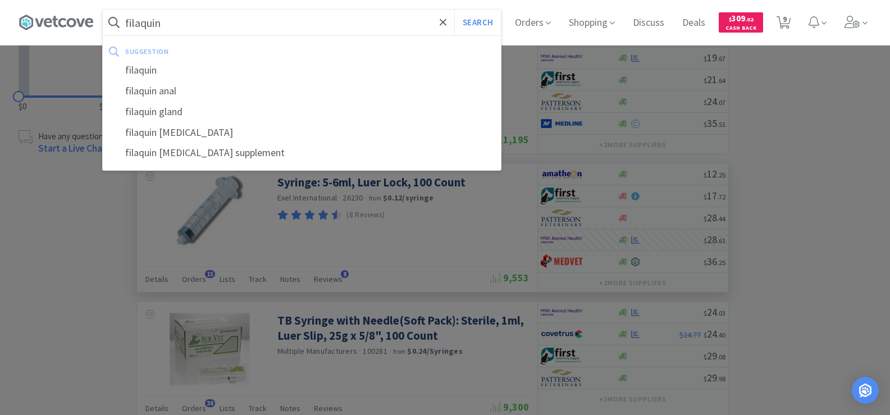
type input "filaquin"
click at [454, 10] on button "Search" at bounding box center [477, 23] width 47 height 26
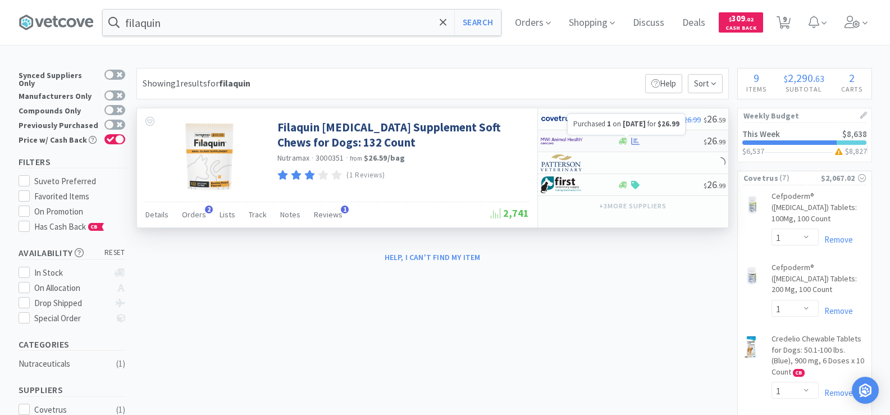
click at [633, 144] on icon at bounding box center [635, 140] width 8 height 7
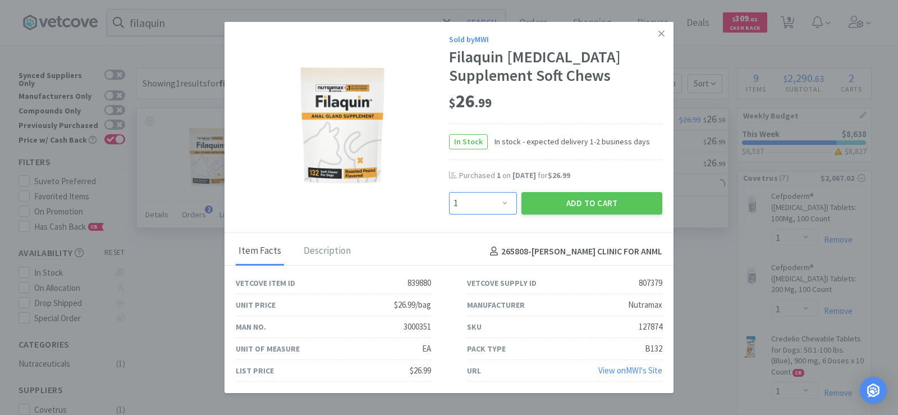
drag, startPoint x: 505, startPoint y: 209, endPoint x: 496, endPoint y: 198, distance: 13.9
click at [505, 209] on select "Enter Quantity 1 2 3 4 5 6 7 8 9 10 11 12 13 14 15 16 17 18 19 20 Enter Quantity" at bounding box center [483, 203] width 68 height 22
select select "2"
click at [449, 192] on select "Enter Quantity 1 2 3 4 5 6 7 8 9 10 11 12 13 14 15 16 17 18 19 20 Enter Quantity" at bounding box center [483, 203] width 68 height 22
click at [591, 205] on button "Add to Cart" at bounding box center [592, 203] width 141 height 22
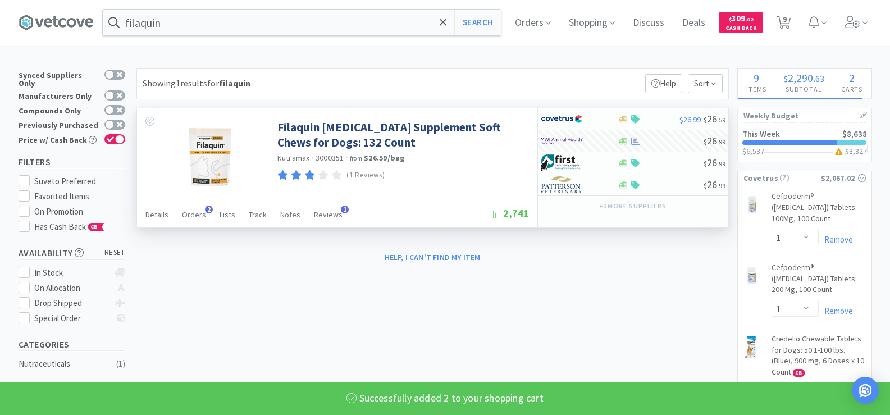
click at [179, 21] on input "filaquin" at bounding box center [302, 23] width 398 height 26
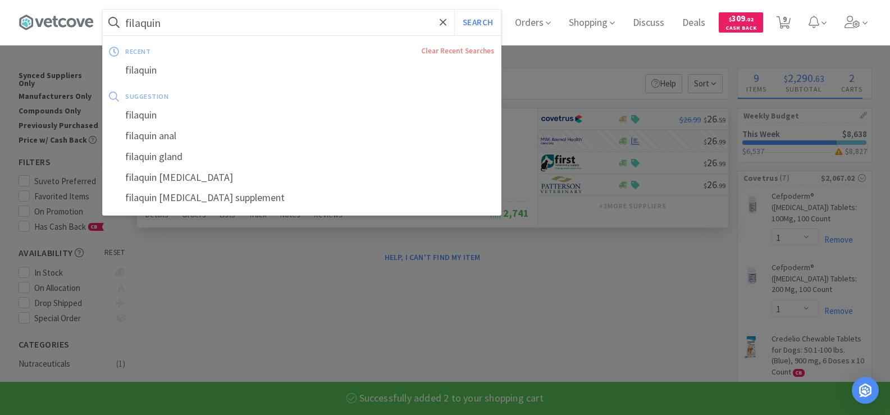
select select "2"
select select "1"
select select "3"
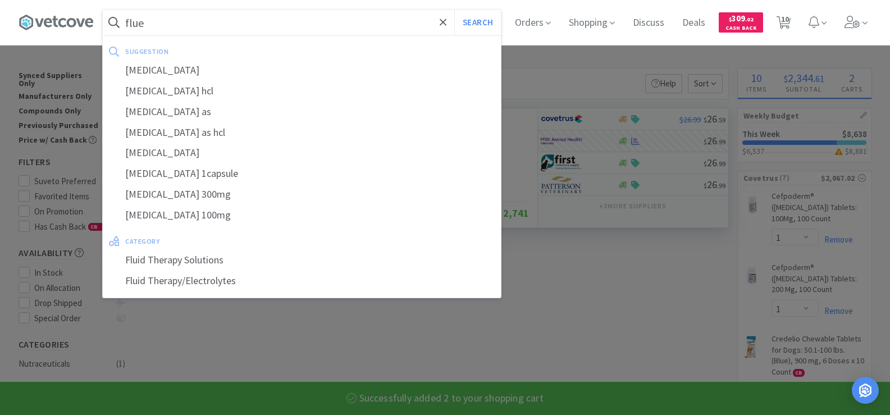
click at [454, 10] on button "Search" at bounding box center [477, 23] width 47 height 26
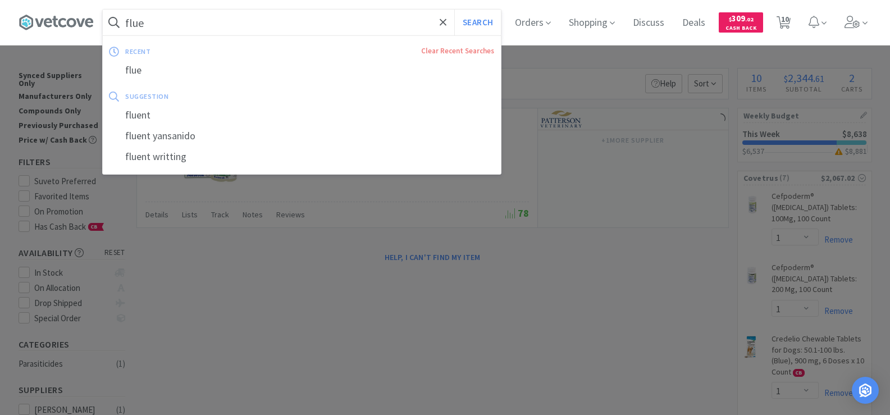
click at [179, 21] on input "flue" at bounding box center [302, 23] width 398 height 26
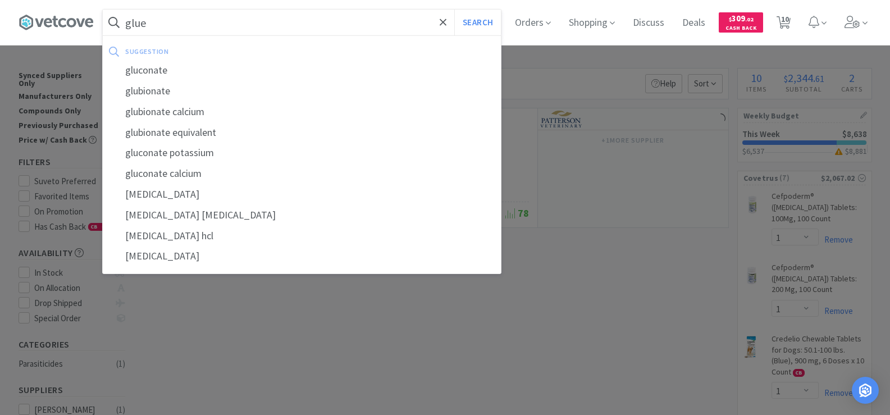
click at [454, 10] on button "Search" at bounding box center [477, 23] width 47 height 26
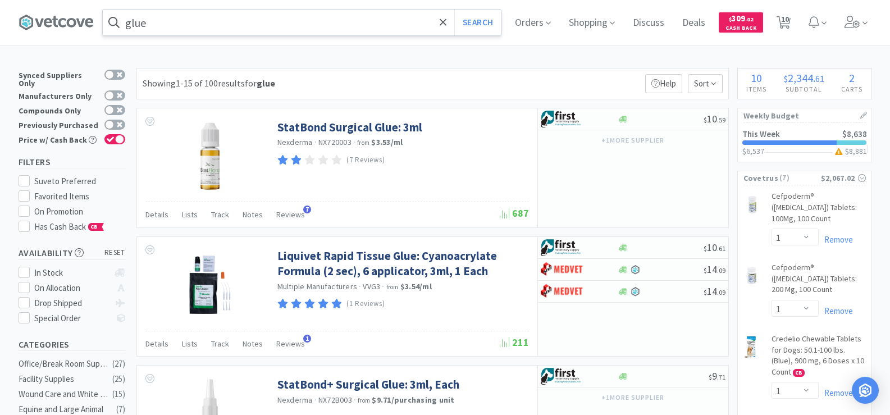
click at [154, 31] on input "glue" at bounding box center [302, 23] width 398 height 26
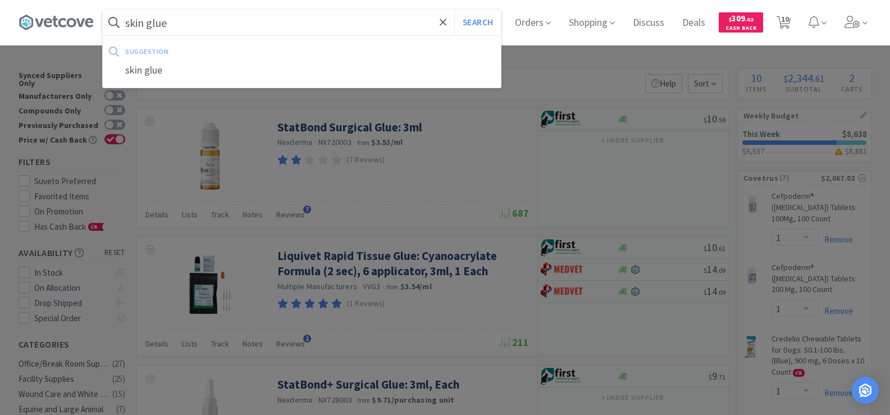
type input "skin glue"
click at [454, 10] on button "Search" at bounding box center [477, 23] width 47 height 26
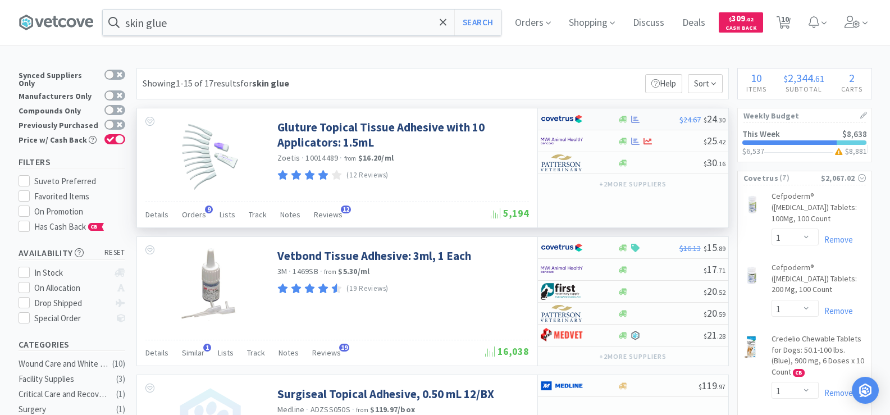
click at [630, 121] on div at bounding box center [635, 119] width 11 height 8
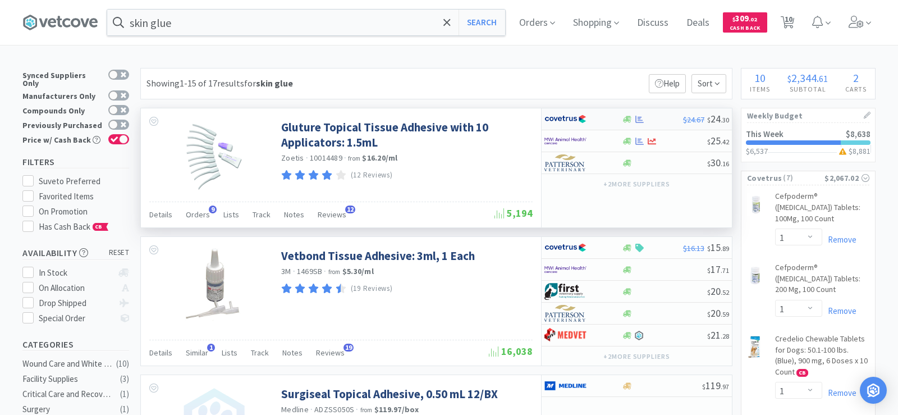
select select "1"
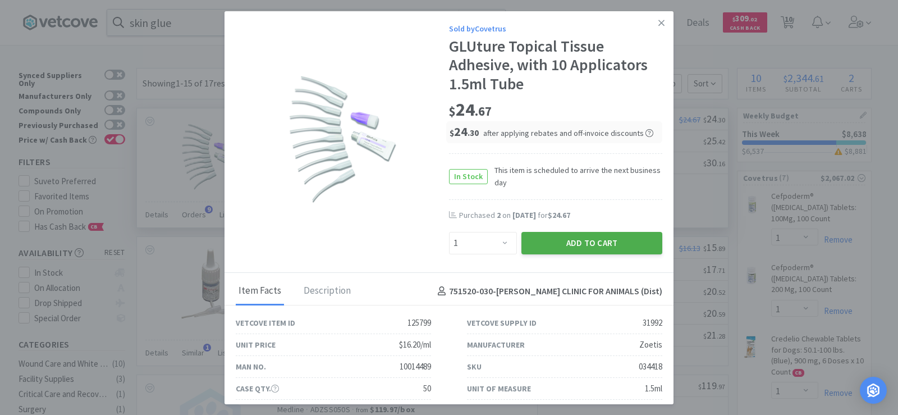
click at [561, 249] on button "Add to Cart" at bounding box center [592, 243] width 141 height 22
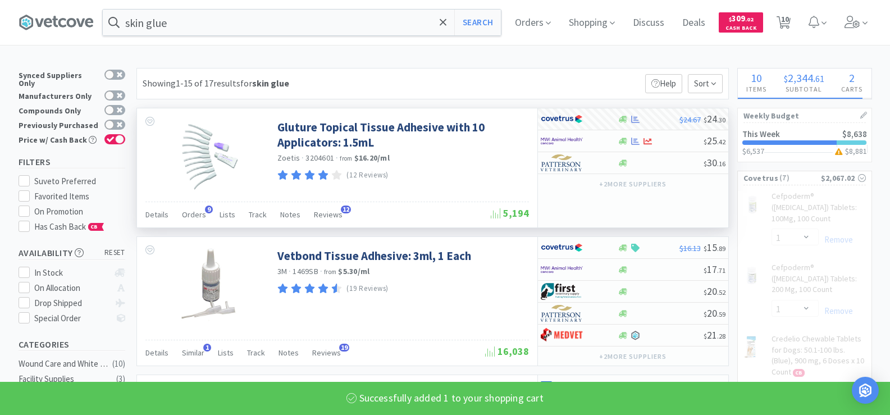
select select "1"
select select "2"
select select "1"
select select "2"
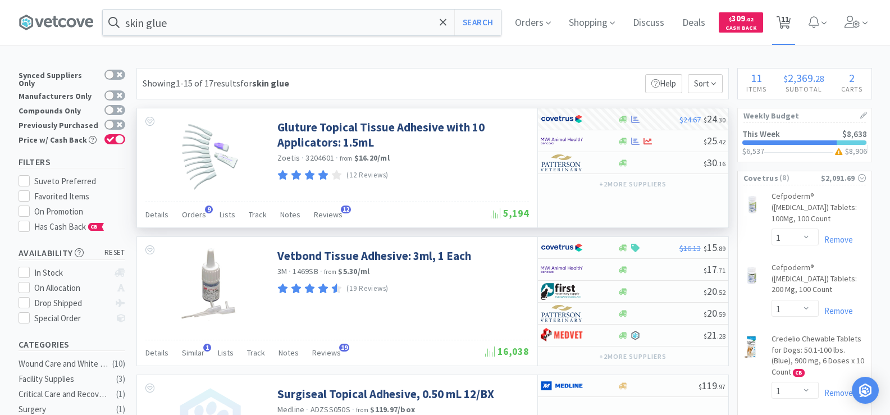
click at [789, 21] on span "11" at bounding box center [785, 19] width 8 height 45
select select "1"
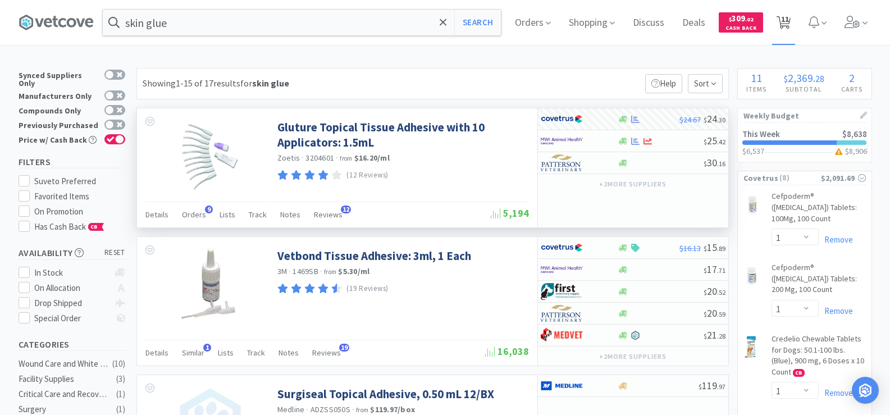
select select "2"
select select "1"
select select "2"
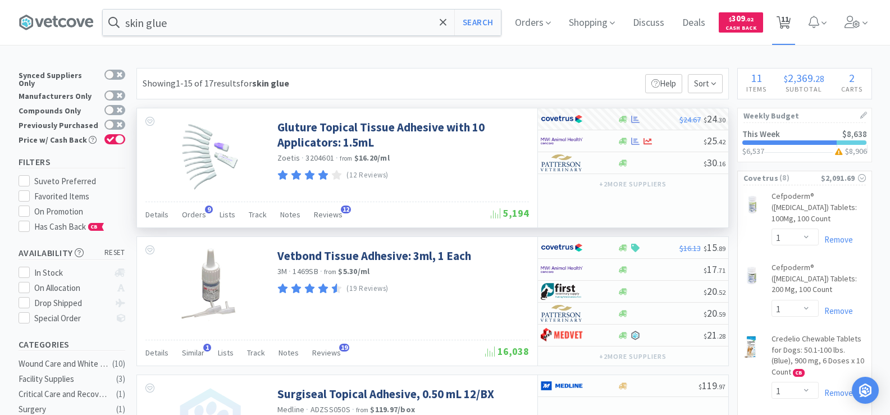
select select "1"
select select "3"
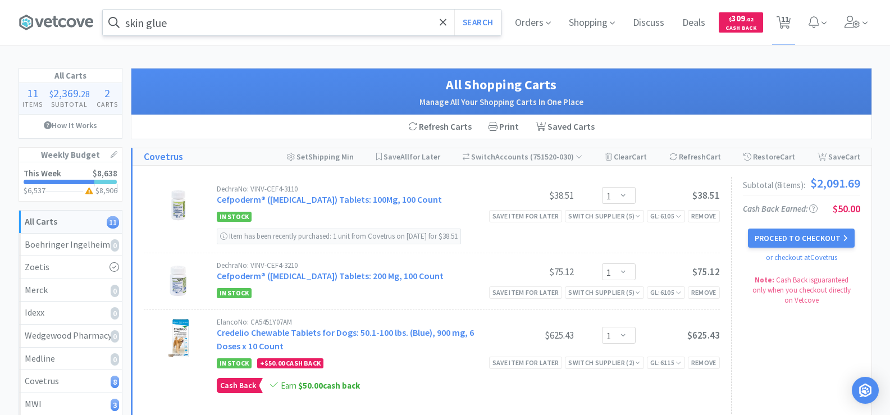
click at [286, 31] on input "skin glue" at bounding box center [302, 23] width 398 height 26
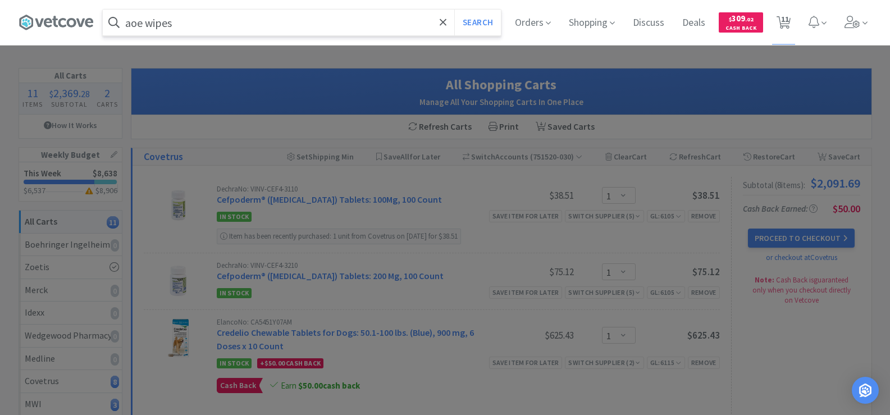
type input "aoe wipes"
click at [454, 10] on button "Search" at bounding box center [477, 23] width 47 height 26
select select "1"
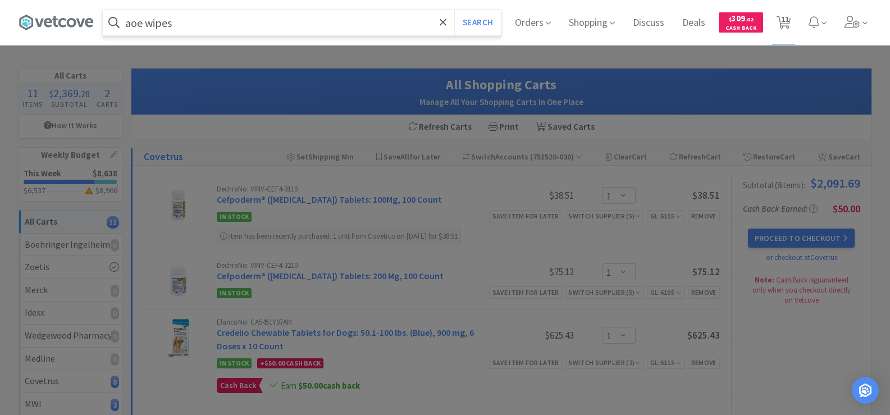
select select "1"
select select "2"
select select "1"
select select "2"
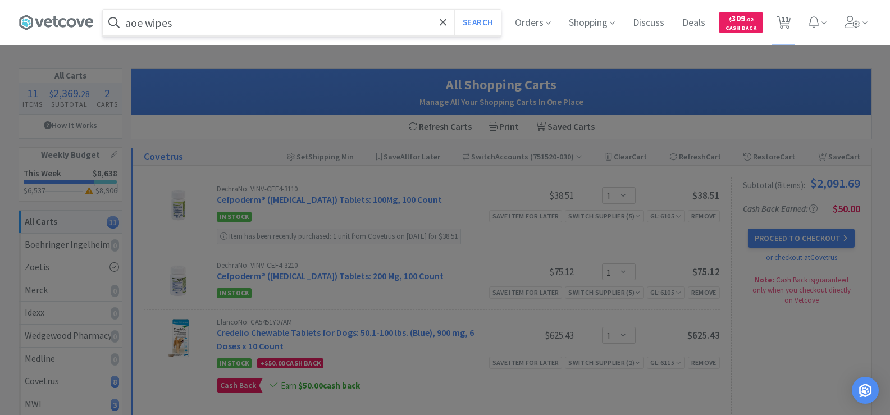
select select "2"
select select "1"
select select "3"
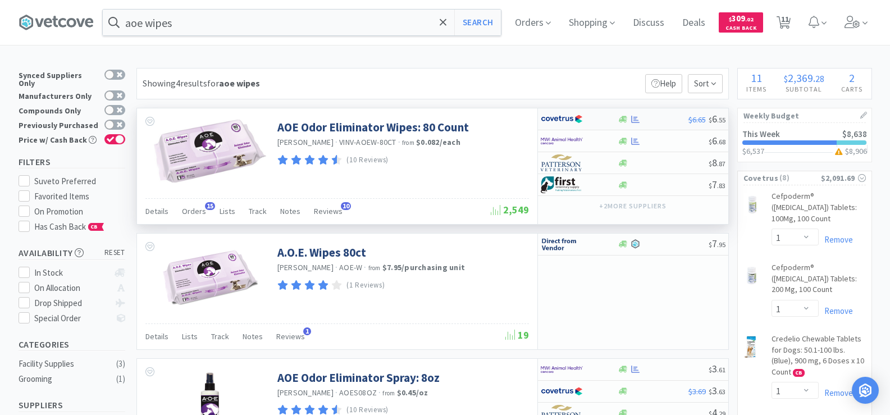
click at [641, 121] on div at bounding box center [635, 119] width 11 height 8
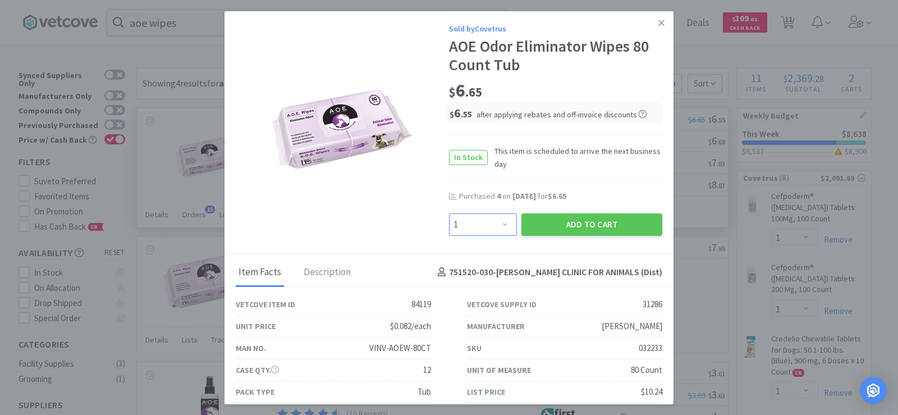
click at [487, 224] on select "Enter Quantity 1 2 3 4 5 6 7 8 9 10 11 12 13 14 15 16 17 18 19 20 Enter Quantity" at bounding box center [483, 224] width 68 height 22
select select "4"
click at [449, 213] on select "Enter Quantity 1 2 3 4 5 6 7 8 9 10 11 12 13 14 15 16 17 18 19 20 Enter Quantity" at bounding box center [483, 224] width 68 height 22
click at [589, 222] on button "Add to Cart" at bounding box center [592, 224] width 141 height 22
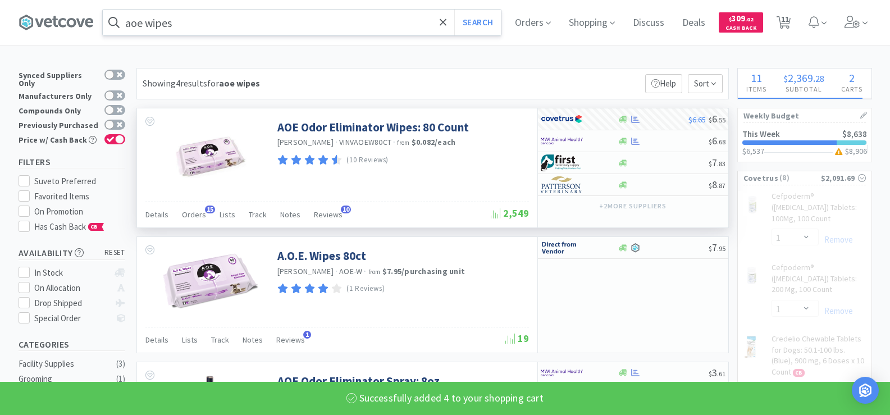
click at [203, 19] on input "aoe wipes" at bounding box center [302, 23] width 398 height 26
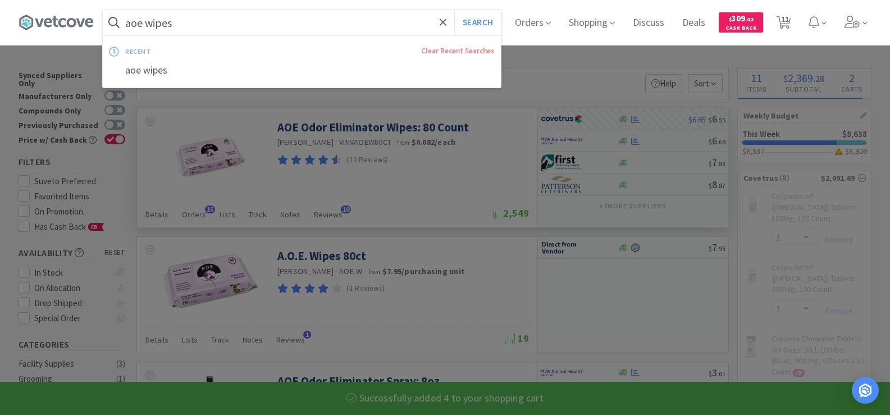
select select "4"
select select "1"
select select "2"
select select "1"
select select "2"
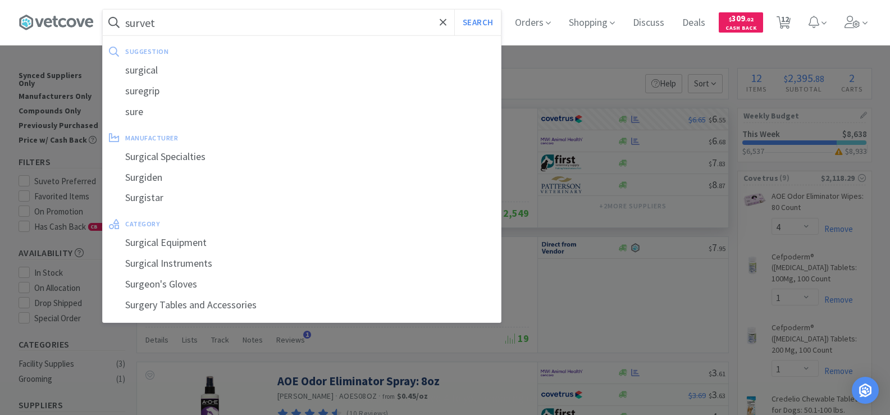
type input "survet"
click at [454, 10] on button "Search" at bounding box center [477, 23] width 47 height 26
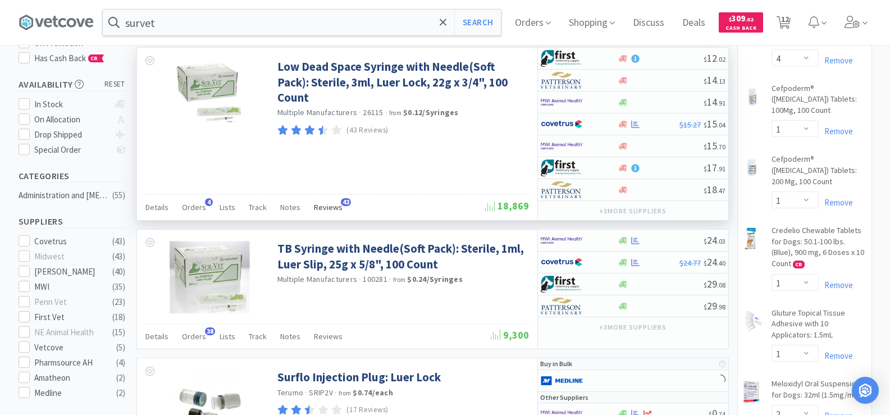
scroll to position [449, 0]
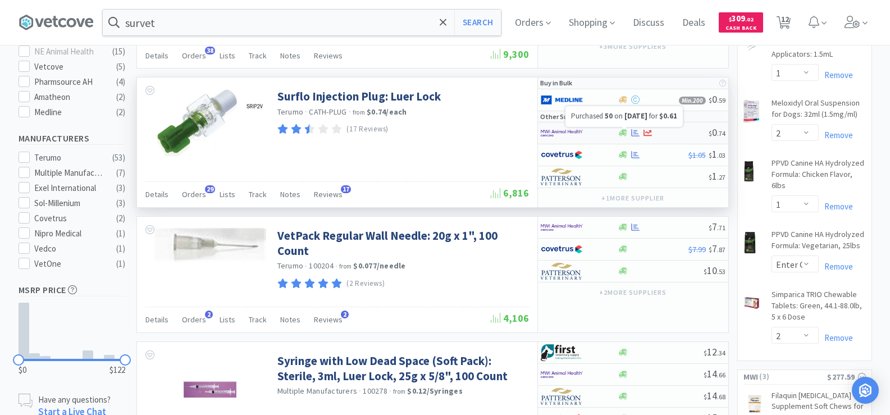
click at [631, 132] on icon at bounding box center [635, 133] width 8 height 8
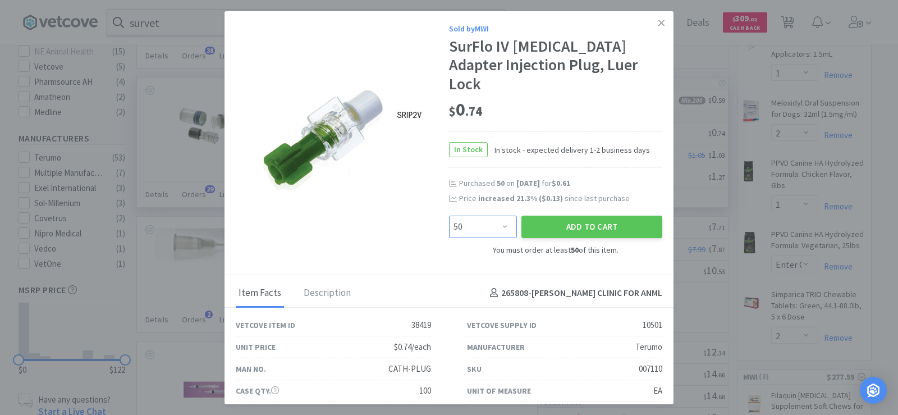
click at [502, 216] on select "Enter Quantity 50 100 150 200 250 300 350 400 450 500 550 600 650 700 750 800 8…" at bounding box center [483, 227] width 68 height 22
select select "100"
click at [449, 216] on select "Enter Quantity 50 100 150 200 250 300 350 400 450 500 550 600 650 700 750 800 8…" at bounding box center [483, 227] width 68 height 22
click at [584, 216] on button "Add to Cart" at bounding box center [592, 227] width 141 height 22
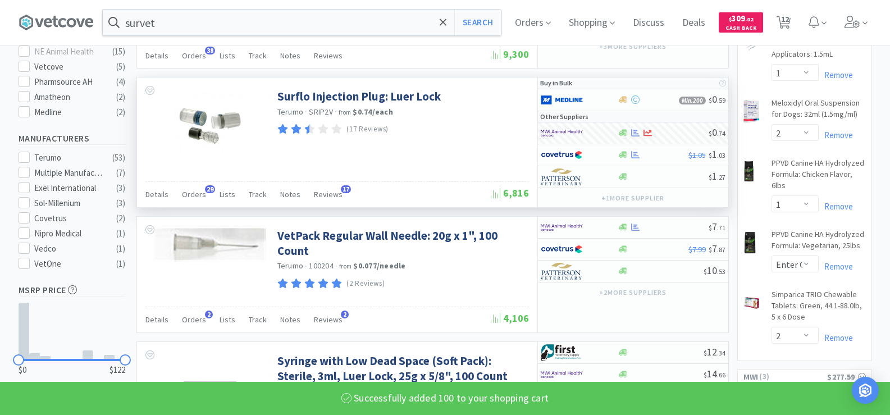
select select "1"
select select "100"
select select "3"
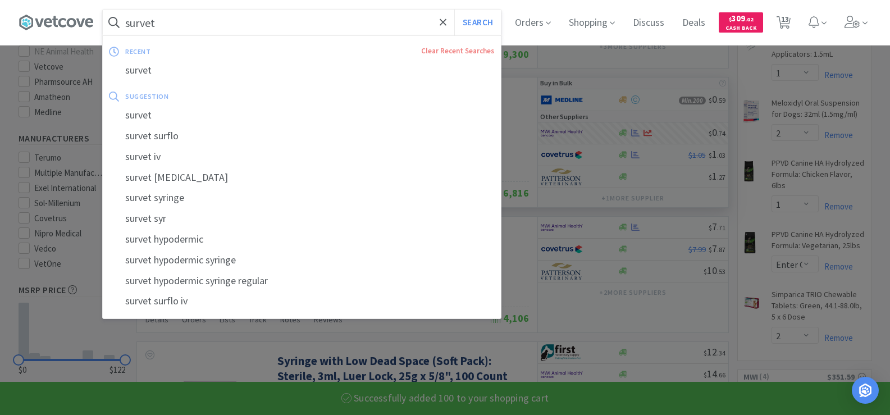
click at [180, 25] on input "survet" at bounding box center [302, 23] width 398 height 26
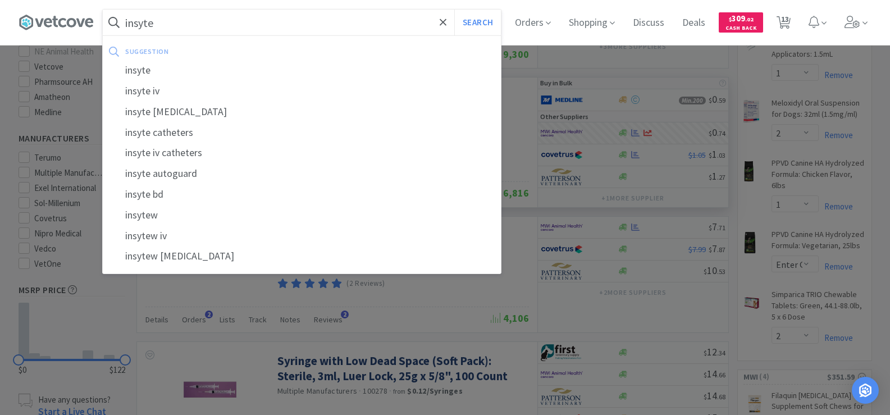
type input "insyte"
click at [454, 10] on button "Search" at bounding box center [477, 23] width 47 height 26
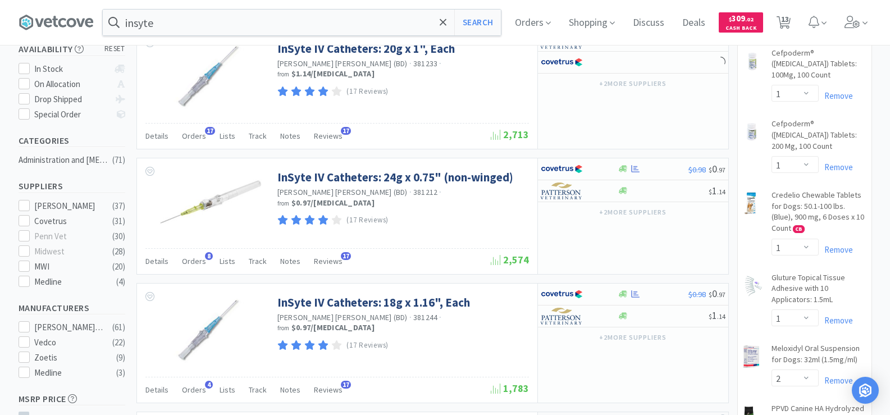
scroll to position [225, 0]
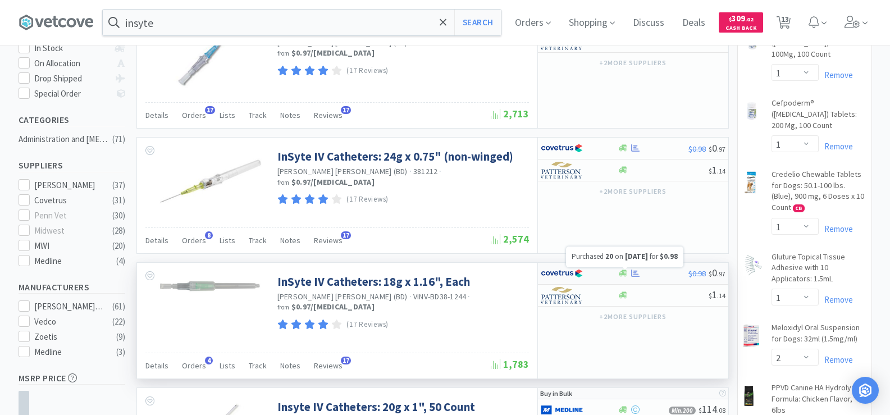
click at [630, 275] on div at bounding box center [635, 273] width 11 height 8
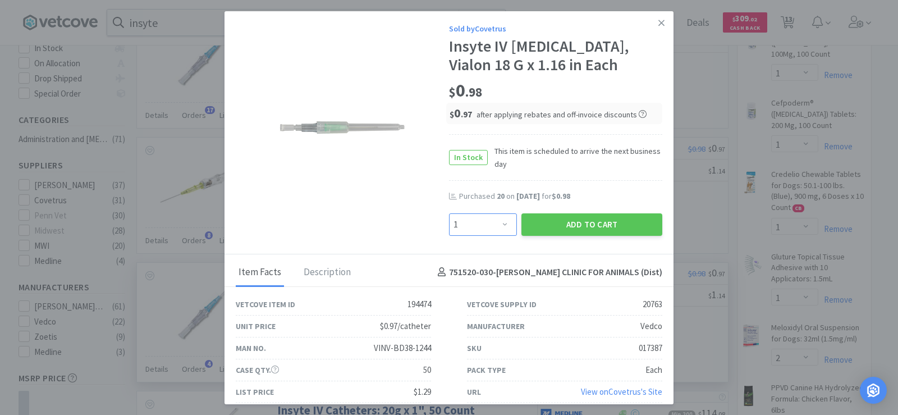
click at [490, 229] on select "Enter Quantity 1 2 3 4 5 6 7 8 9 10 11 12 13 14 15 16 17 18 19 20 Enter Quantity" at bounding box center [483, 224] width 68 height 22
select select "20"
click at [449, 213] on select "Enter Quantity 1 2 3 4 5 6 7 8 9 10 11 12 13 14 15 16 17 18 19 20 Enter Quantity" at bounding box center [483, 224] width 68 height 22
click at [533, 229] on button "Add to Cart" at bounding box center [592, 224] width 141 height 22
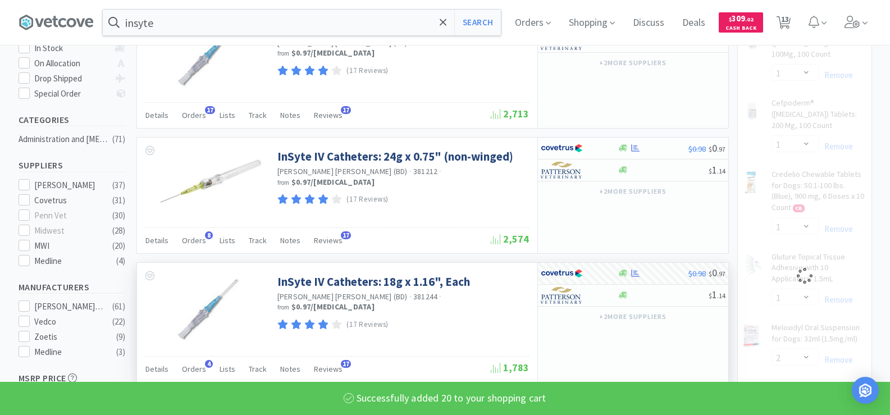
select select "20"
select select "2"
select select "1"
select select "2"
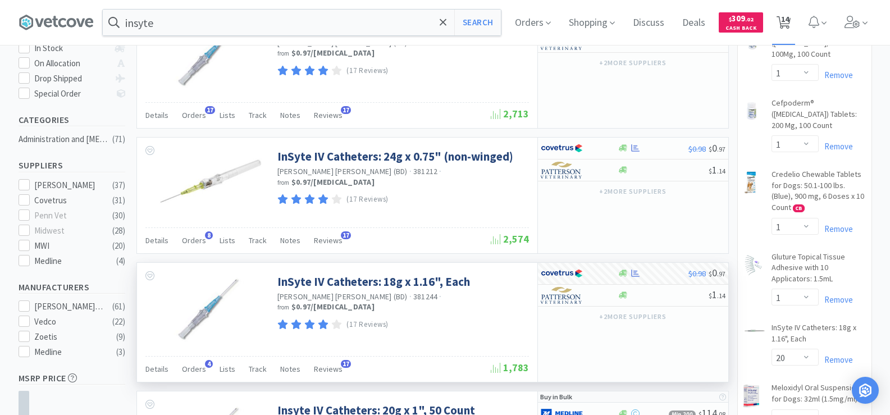
click at [789, 18] on span "14" at bounding box center [785, 19] width 8 height 45
select select "4"
select select "1"
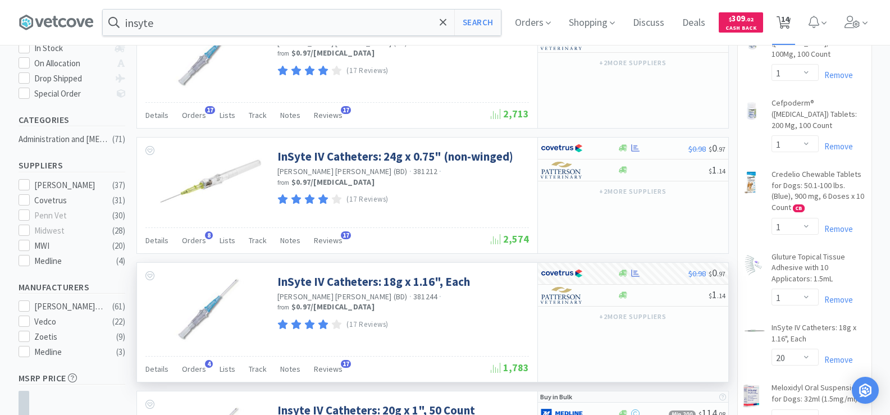
select select "1"
select select "20"
select select "2"
select select "1"
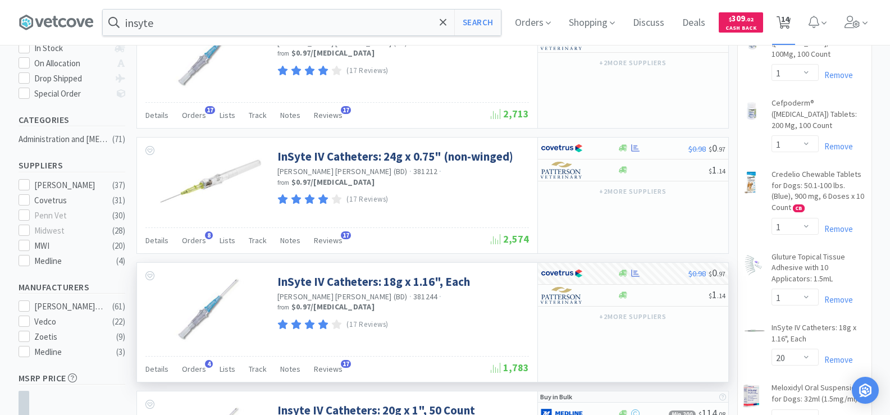
select select "2"
select select "100"
select select "1"
select select "3"
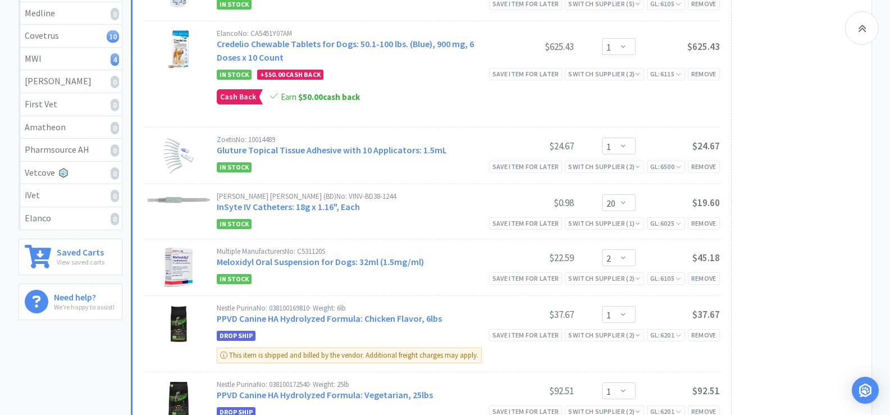
scroll to position [225, 0]
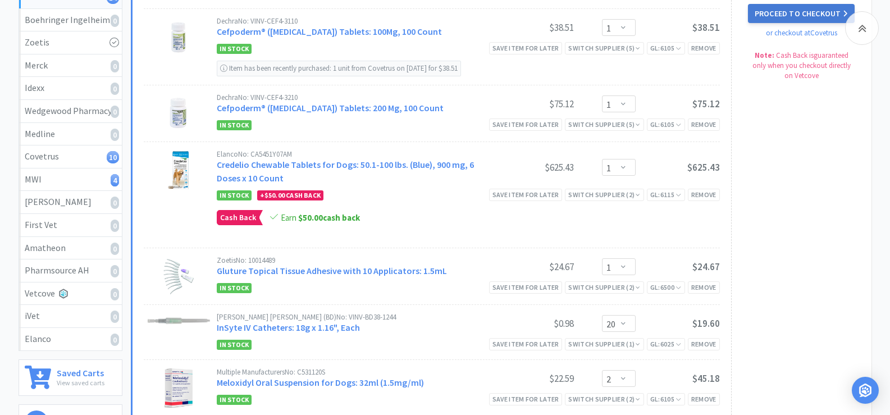
click at [775, 22] on button "Proceed to Checkout" at bounding box center [801, 13] width 107 height 19
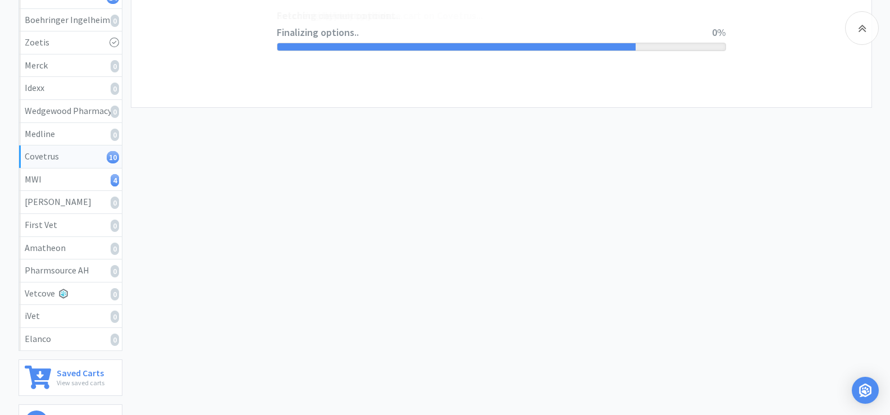
select select "ACCOUNT"
select select "cvt-standard-net"
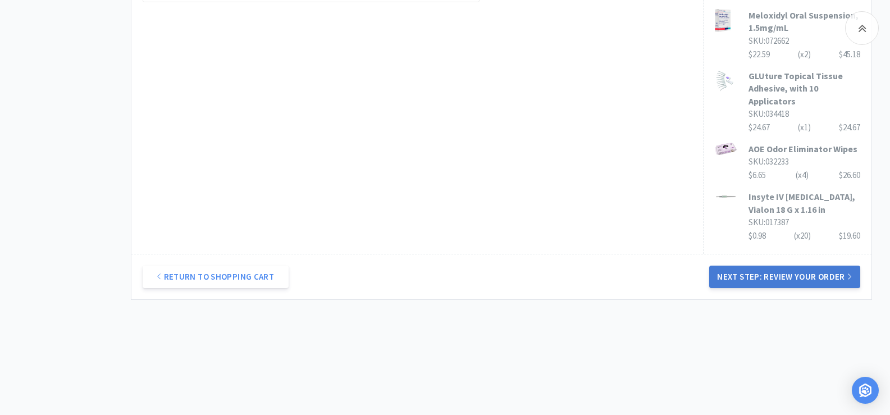
click at [766, 271] on button "Next Step: Review Your Order" at bounding box center [784, 277] width 150 height 22
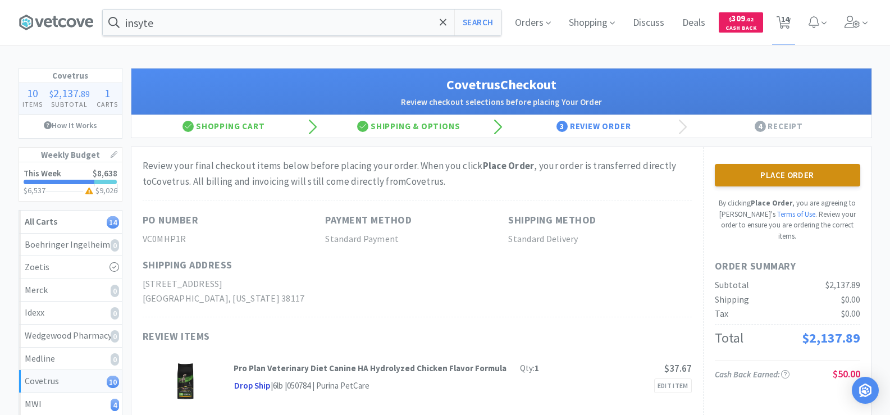
click at [781, 182] on button "Place Order" at bounding box center [787, 175] width 145 height 22
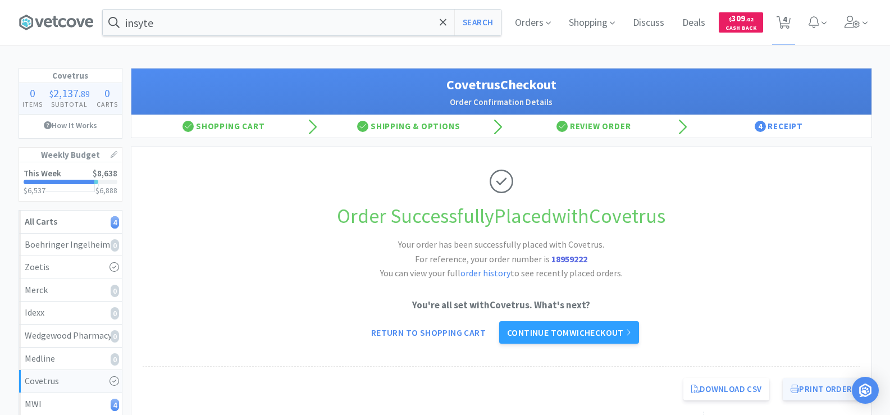
click at [804, 392] on button "Print Order" at bounding box center [821, 389] width 77 height 22
click at [615, 333] on link "Continue to MWI checkout" at bounding box center [569, 332] width 140 height 22
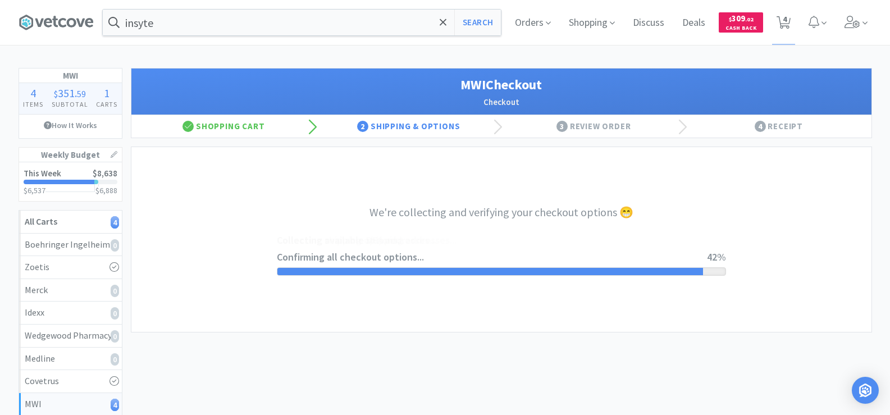
select select "STD_"
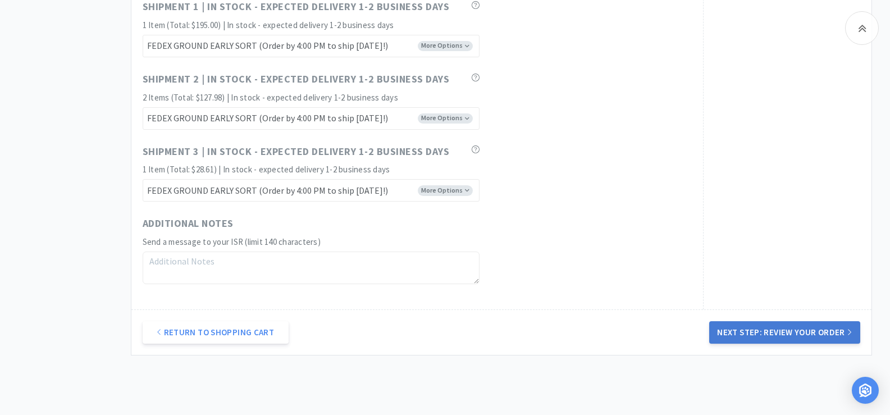
click at [781, 332] on button "Next Step: Review Your Order" at bounding box center [784, 332] width 150 height 22
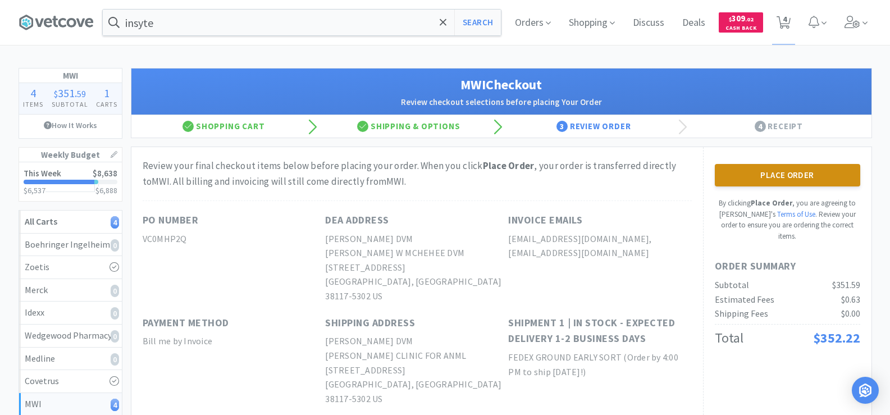
click at [785, 170] on button "Place Order" at bounding box center [787, 175] width 145 height 22
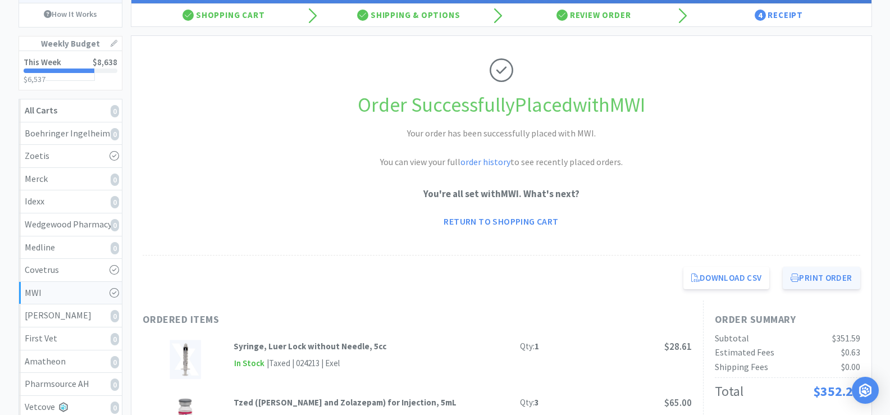
scroll to position [112, 0]
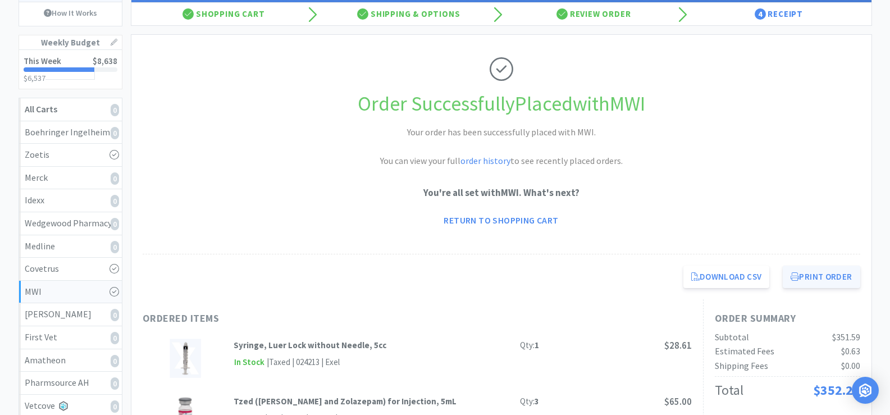
click at [788, 277] on button "Print Order" at bounding box center [821, 277] width 77 height 22
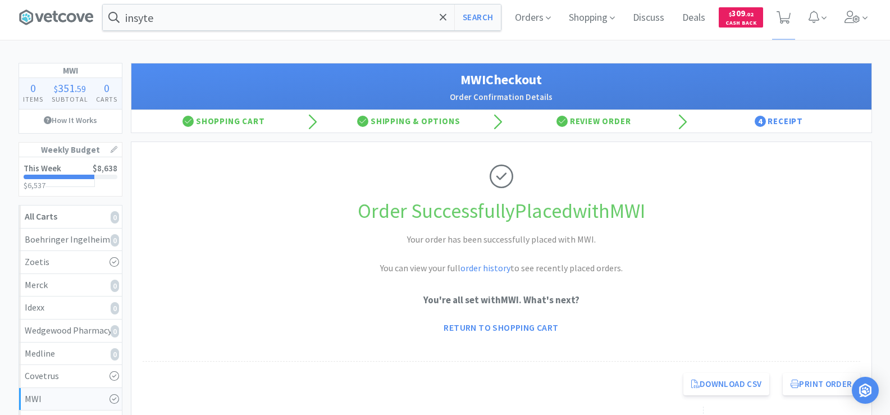
scroll to position [0, 0]
